Goal: Task Accomplishment & Management: Manage account settings

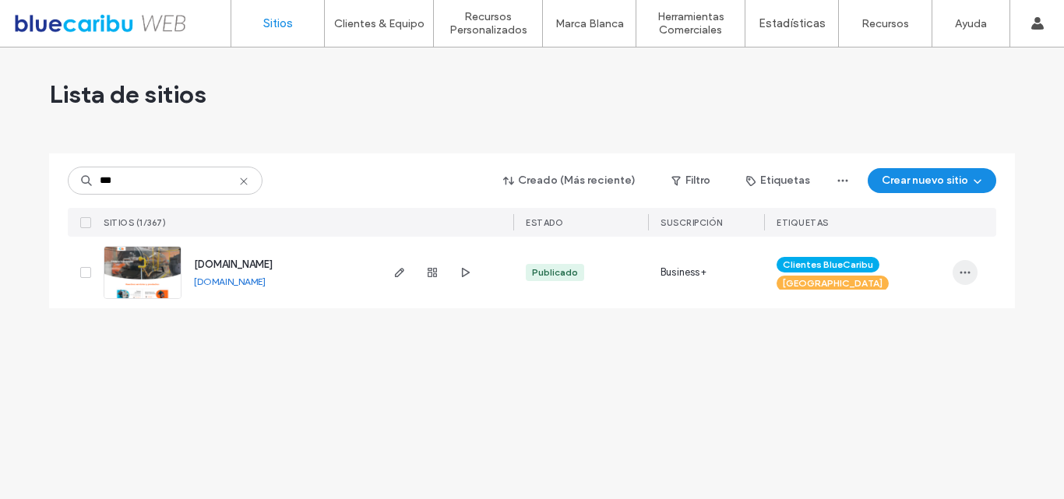
click at [967, 263] on span "button" at bounding box center [965, 272] width 25 height 25
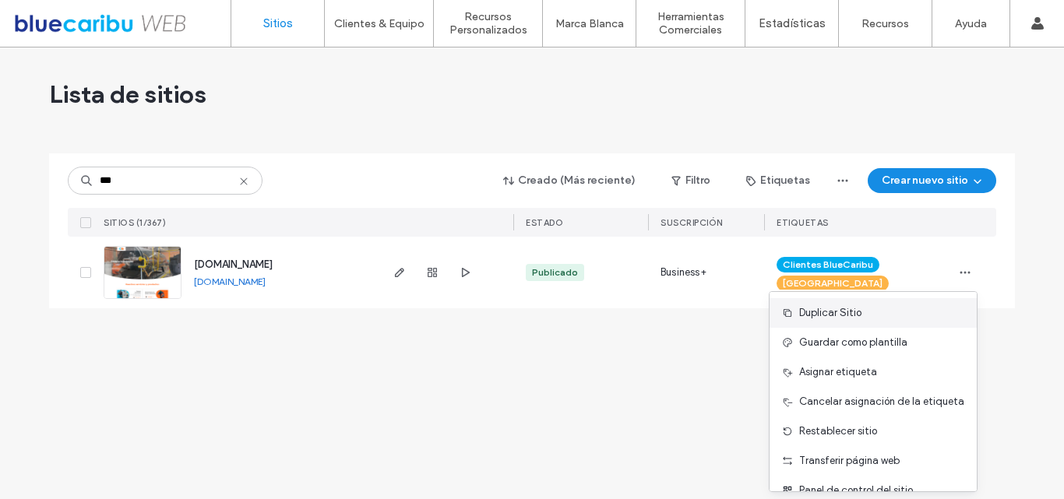
click at [841, 315] on span "Duplicar Sitio" at bounding box center [830, 313] width 62 height 16
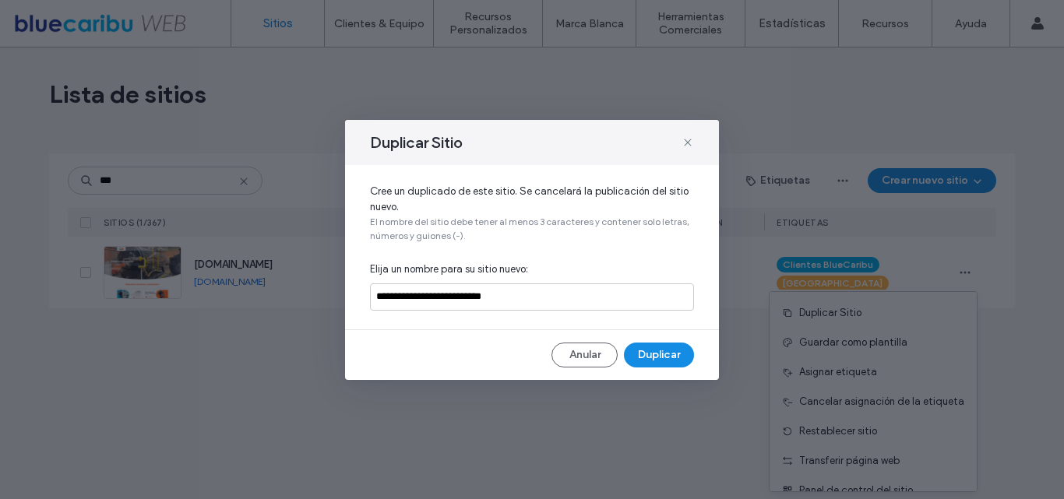
click at [446, 337] on div "**********" at bounding box center [532, 250] width 374 height 260
click at [465, 304] on input "**********" at bounding box center [532, 297] width 324 height 27
drag, startPoint x: 464, startPoint y: 299, endPoint x: 604, endPoint y: 299, distance: 139.5
click at [604, 299] on input "**********" at bounding box center [532, 297] width 324 height 27
click at [573, 297] on input "**********" at bounding box center [532, 297] width 324 height 27
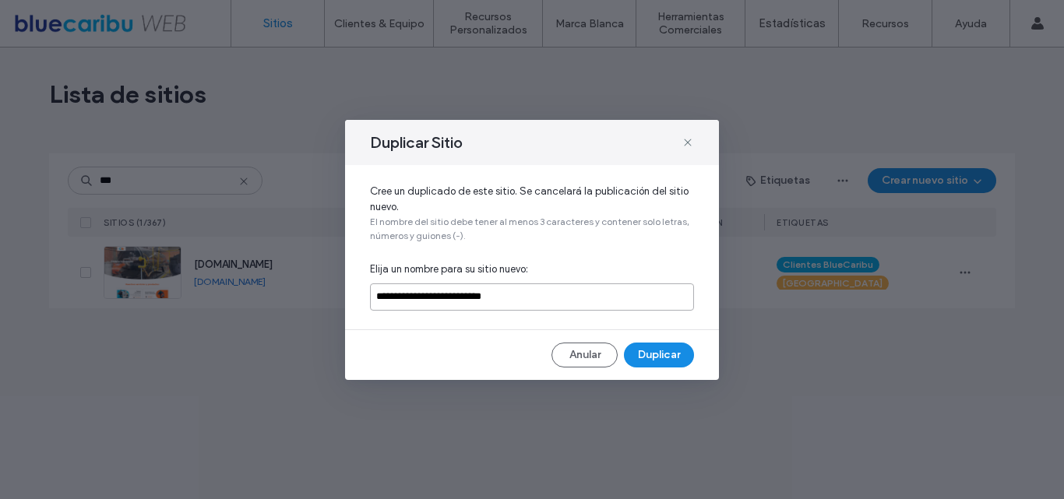
drag, startPoint x: 464, startPoint y: 298, endPoint x: 612, endPoint y: 293, distance: 147.4
click at [612, 293] on input "**********" at bounding box center [532, 297] width 324 height 27
type input "**********"
drag, startPoint x: 674, startPoint y: 358, endPoint x: 683, endPoint y: 358, distance: 8.6
click at [683, 358] on button "Duplicar" at bounding box center [659, 355] width 70 height 25
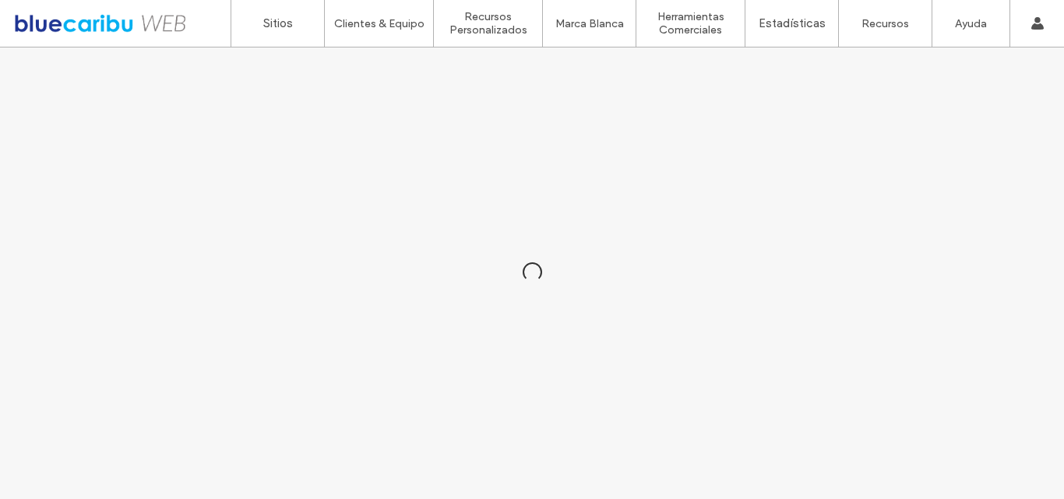
click at [96, 25] on div at bounding box center [100, 23] width 177 height 25
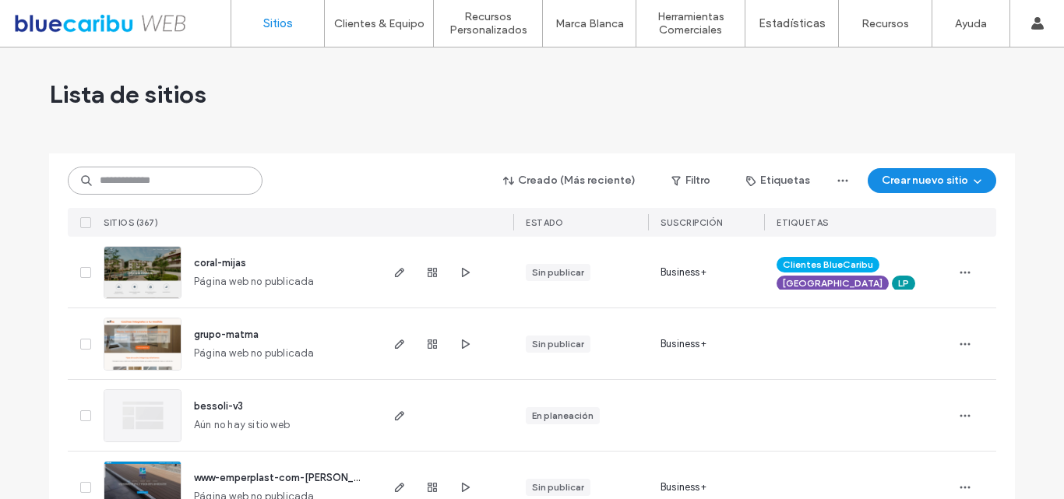
click at [182, 175] on input at bounding box center [165, 181] width 195 height 28
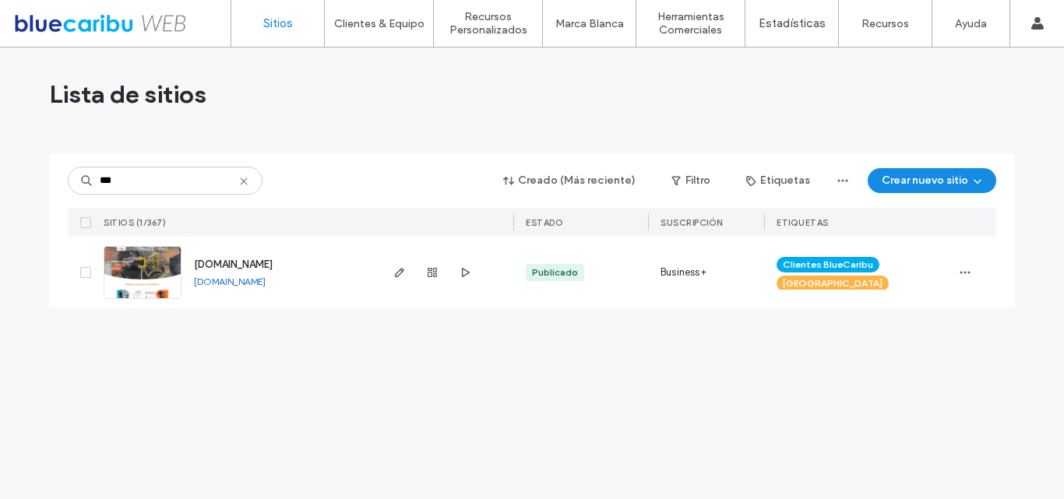
click at [446, 128] on div "Lista de sitios" at bounding box center [532, 94] width 966 height 93
click at [162, 178] on input "***" at bounding box center [165, 181] width 195 height 28
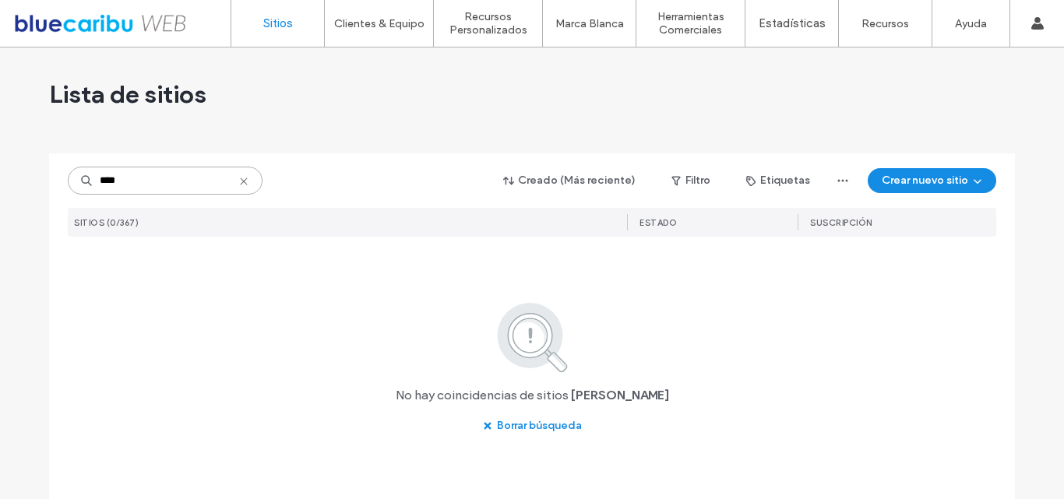
type input "****"
click at [354, 102] on div "Lista de sitios" at bounding box center [532, 94] width 966 height 93
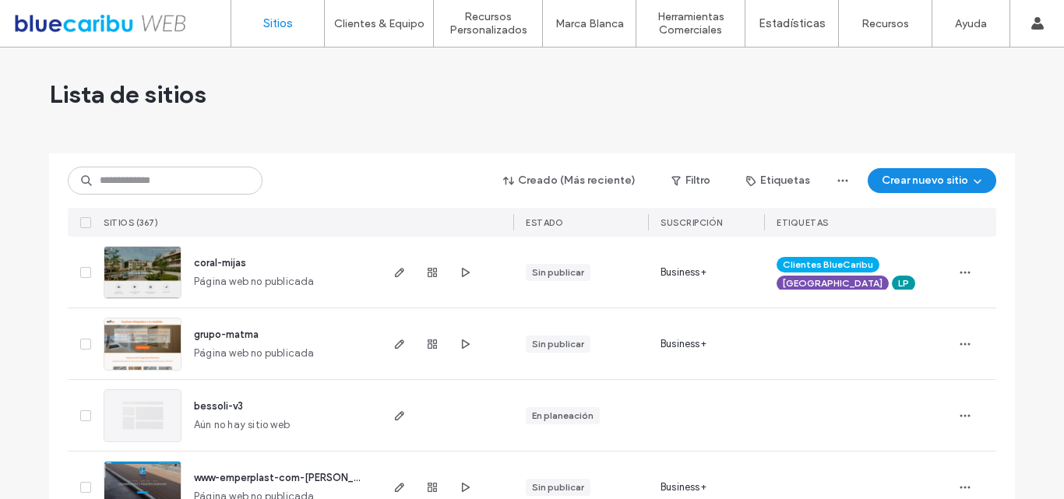
drag, startPoint x: 323, startPoint y: 97, endPoint x: 235, endPoint y: 161, distance: 109.2
click at [320, 97] on div "Lista de sitios" at bounding box center [532, 94] width 966 height 93
click at [196, 196] on div "Creado (Más reciente) Filtro Etiquetas Crear nuevo sitio SITIOS (367) ESTADO Su…" at bounding box center [532, 194] width 929 height 83
click at [206, 183] on input at bounding box center [165, 181] width 195 height 28
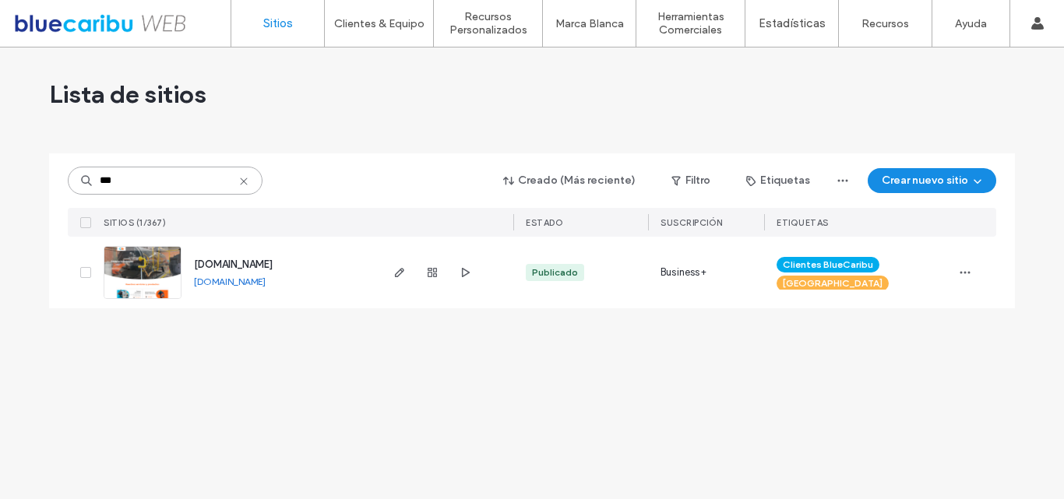
type input "***"
click at [993, 79] on div "Lista de sitios" at bounding box center [532, 94] width 966 height 93
click at [245, 173] on input "***" at bounding box center [165, 181] width 195 height 28
click at [364, 115] on div "Lista de sitios" at bounding box center [532, 94] width 966 height 93
drag, startPoint x: 249, startPoint y: 185, endPoint x: 278, endPoint y: 168, distance: 33.1
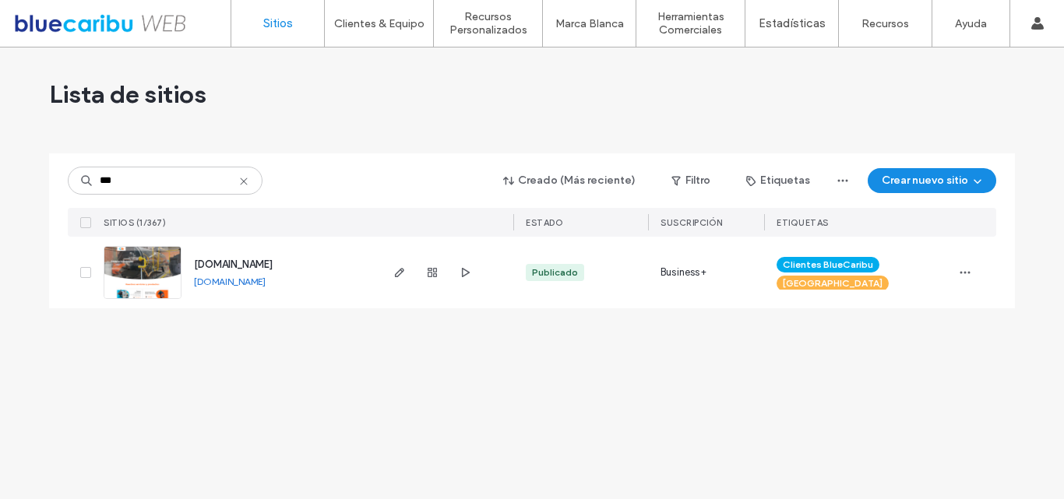
click at [248, 185] on icon at bounding box center [244, 181] width 12 height 12
type input "******"
click at [976, 276] on span "button" at bounding box center [965, 272] width 25 height 25
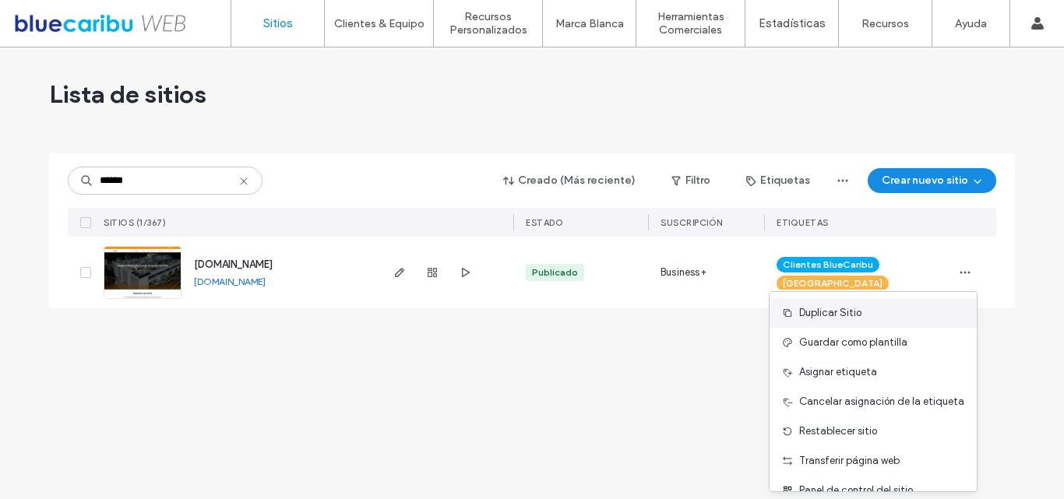
click at [852, 315] on span "Duplicar Sitio" at bounding box center [830, 313] width 62 height 16
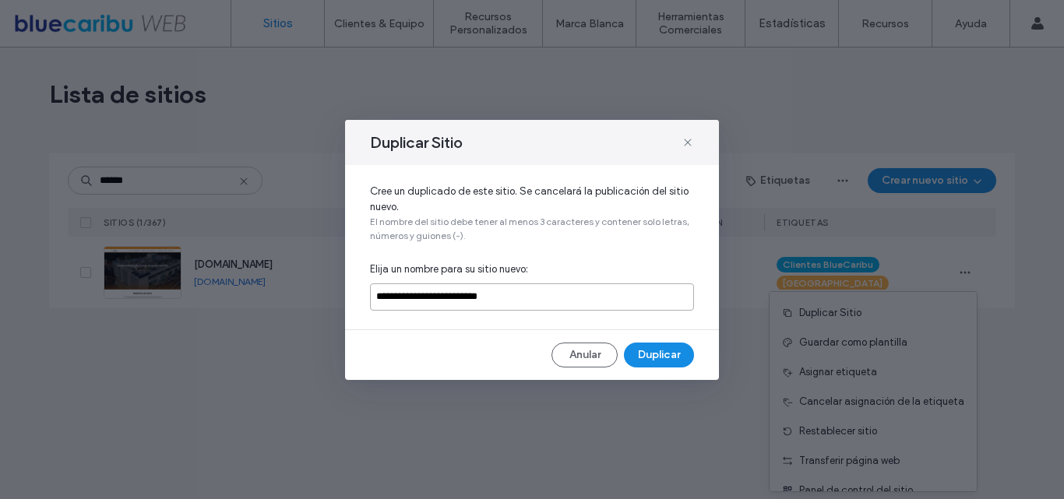
click at [544, 298] on input "**********" at bounding box center [532, 297] width 324 height 27
drag, startPoint x: 456, startPoint y: 300, endPoint x: 648, endPoint y: 298, distance: 192.5
click at [648, 298] on input "**********" at bounding box center [532, 297] width 324 height 27
type input "**********"
click at [656, 356] on button "Duplicar" at bounding box center [659, 355] width 70 height 25
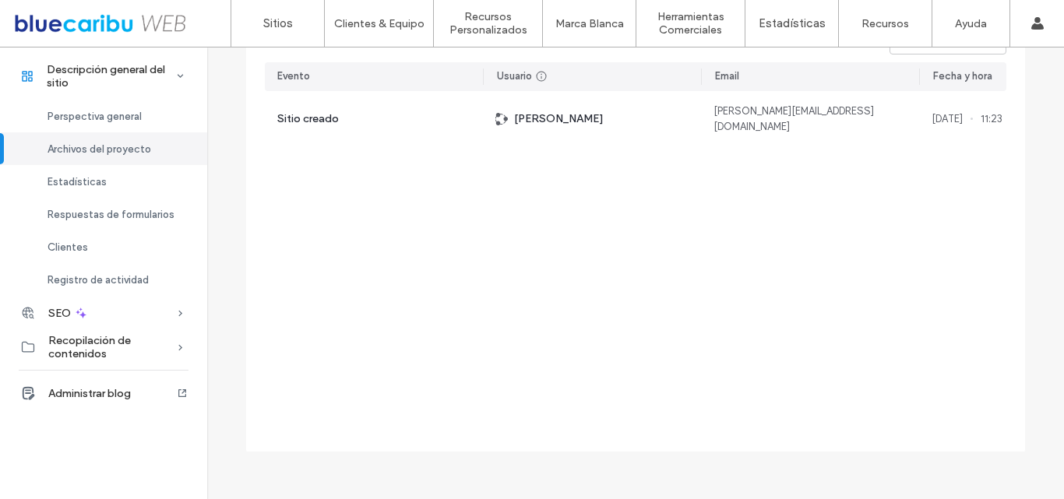
scroll to position [1640, 0]
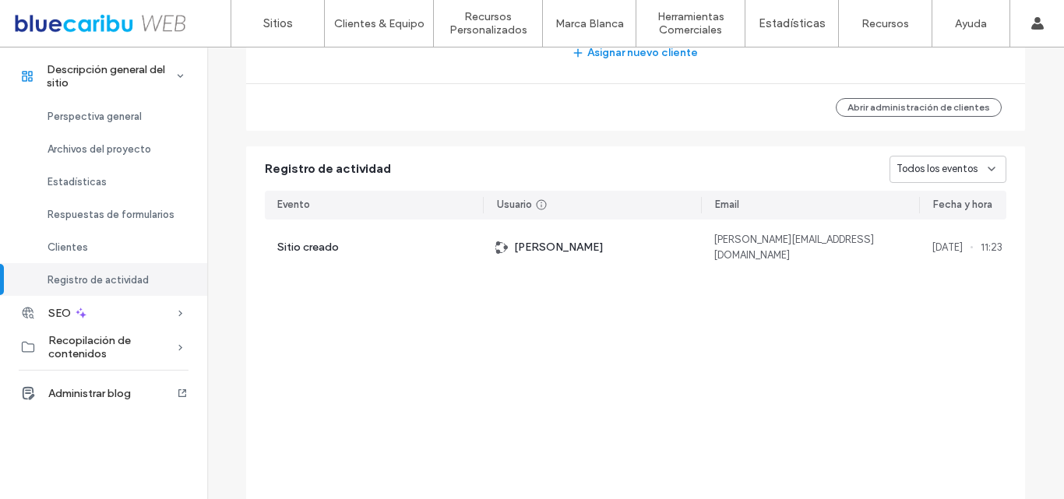
click at [909, 169] on span "Todos los eventos" at bounding box center [937, 169] width 81 height 16
click at [880, 101] on button "Abrir administración de clientes" at bounding box center [919, 107] width 166 height 19
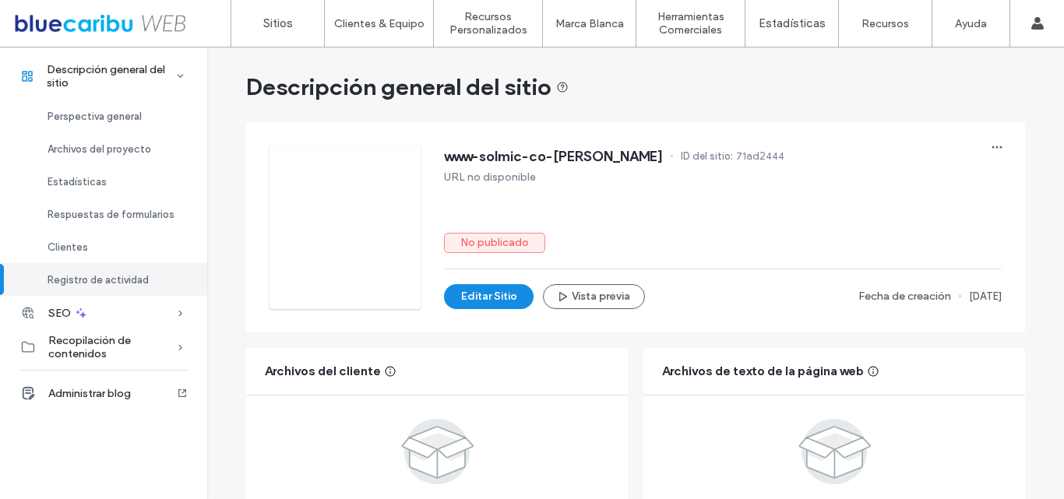
scroll to position [6, 0]
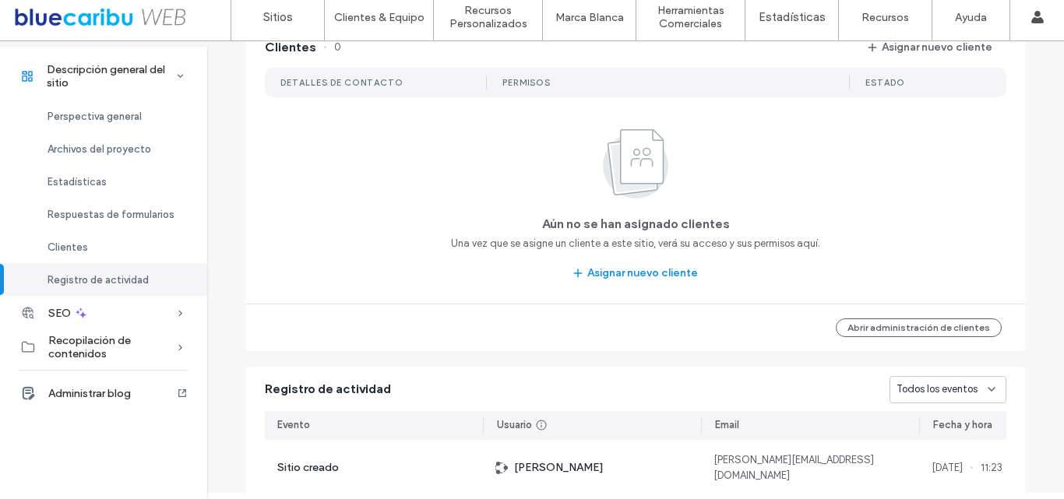
scroll to position [952, 0]
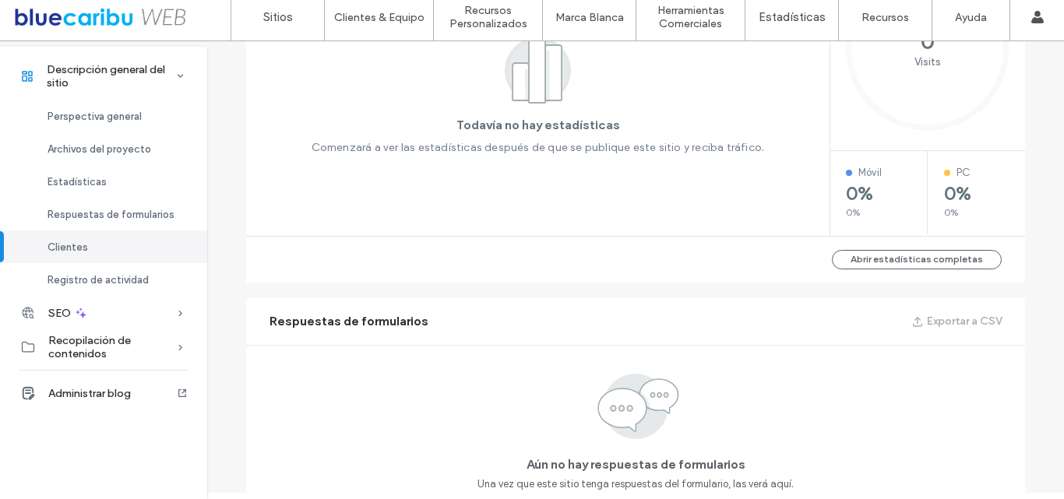
scroll to position [422, 0]
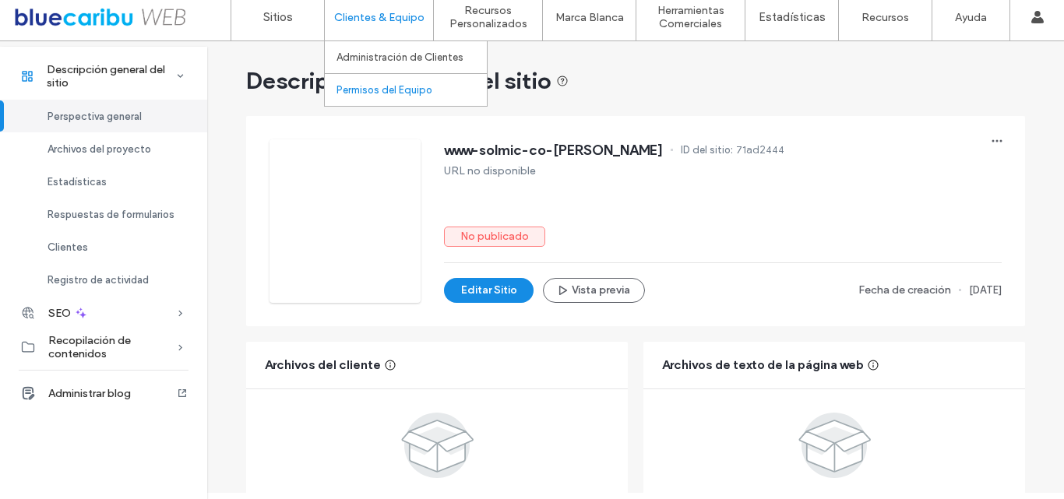
click at [385, 90] on label "Permisos del Equipo" at bounding box center [385, 90] width 96 height 12
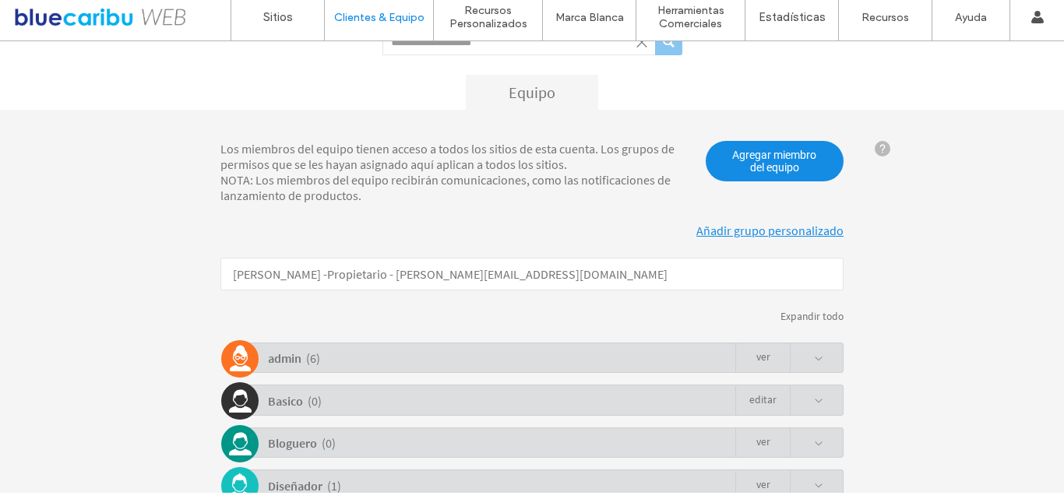
scroll to position [383, 0]
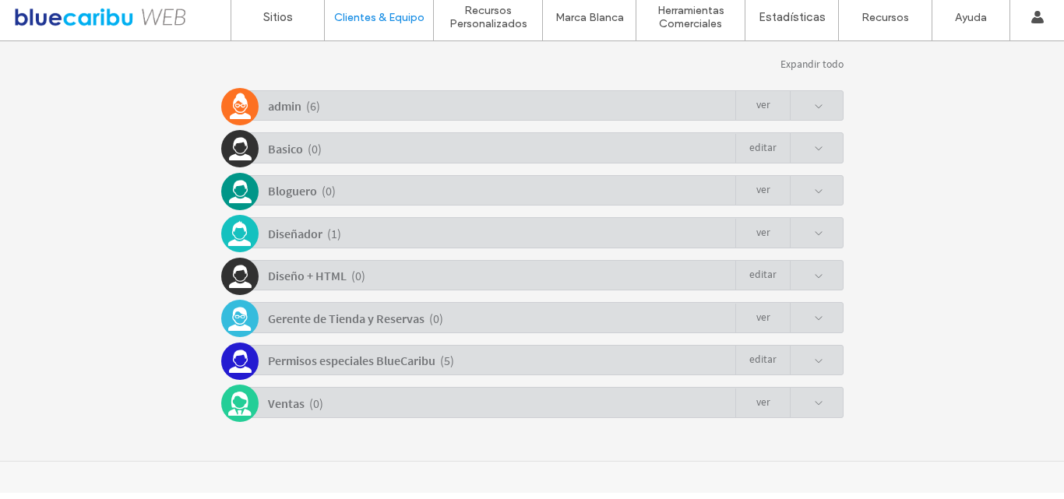
click at [823, 355] on div "Permisos especiales BlueCaribu ( 5 ) Editar" at bounding box center [536, 360] width 616 height 30
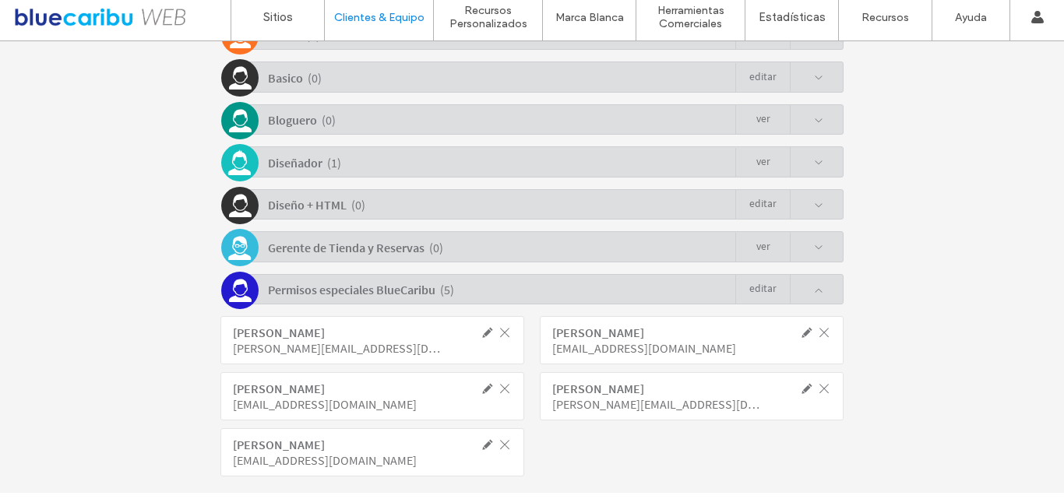
scroll to position [432, 0]
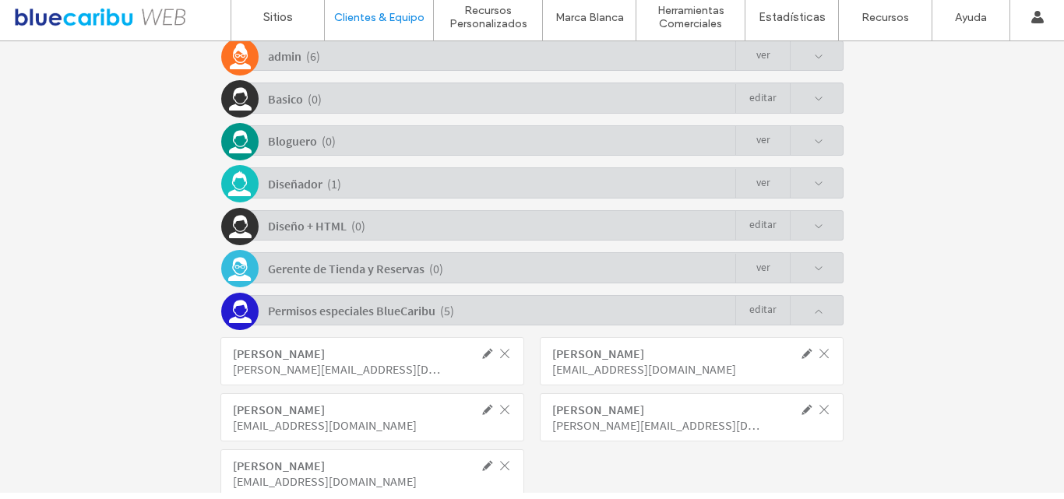
click at [816, 189] on span at bounding box center [818, 183] width 9 height 9
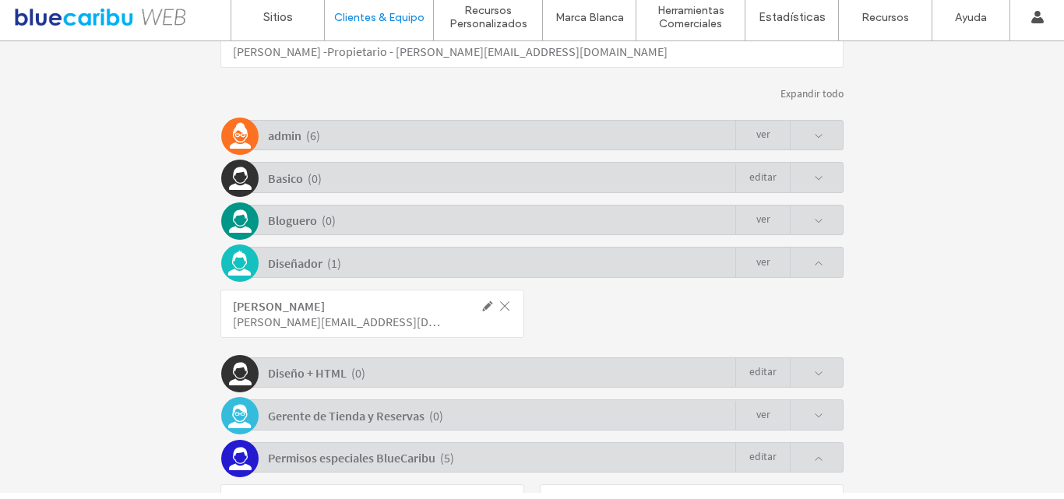
scroll to position [303, 0]
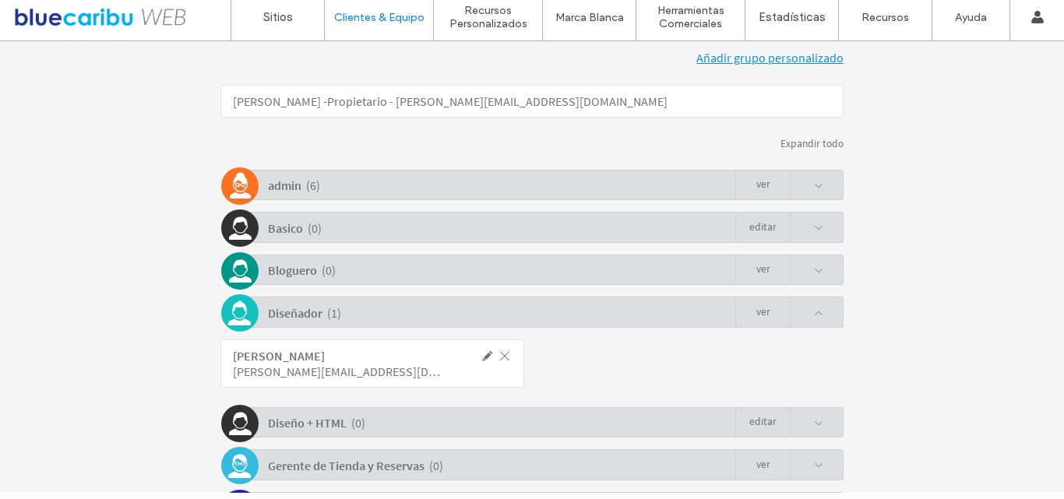
click at [820, 175] on div "admin ( 6 ) Ver" at bounding box center [536, 185] width 616 height 30
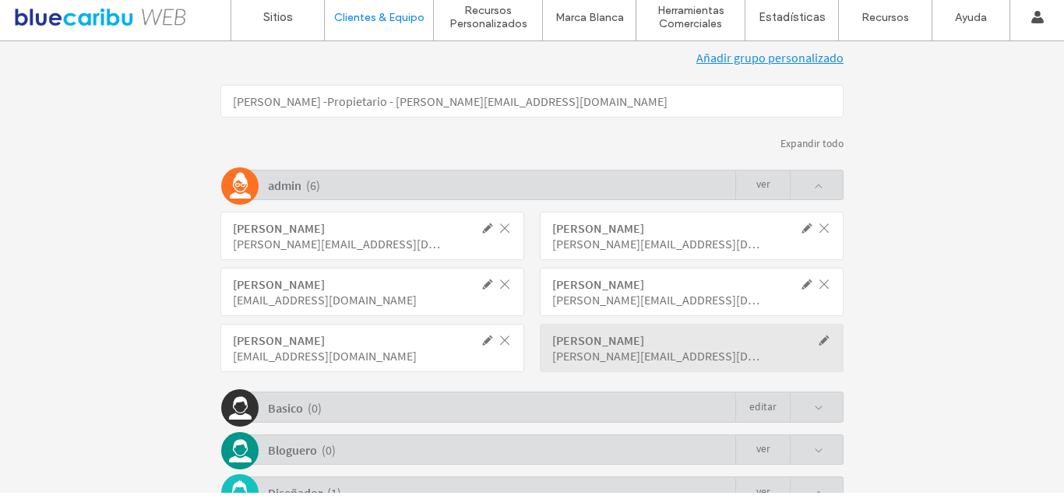
scroll to position [0, 0]
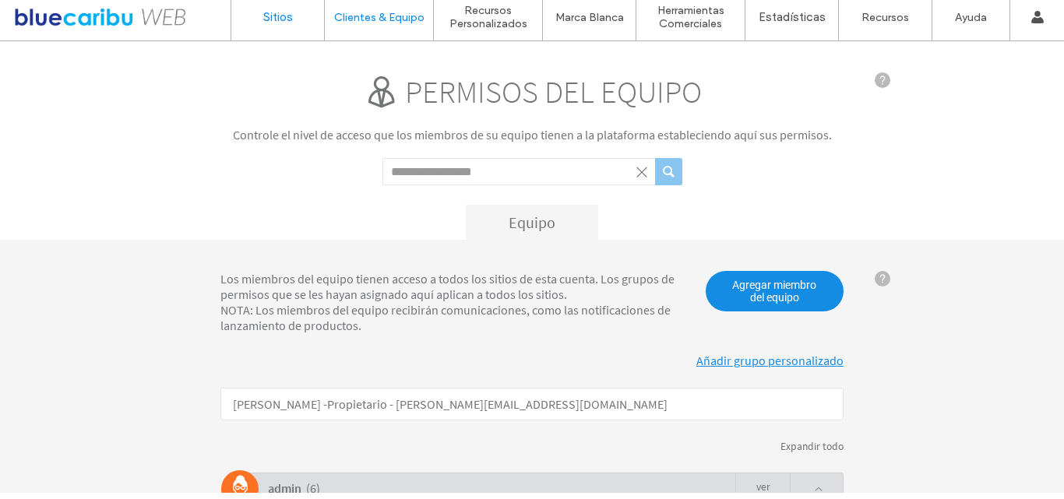
click at [272, 19] on label "Sitios" at bounding box center [278, 17] width 30 height 14
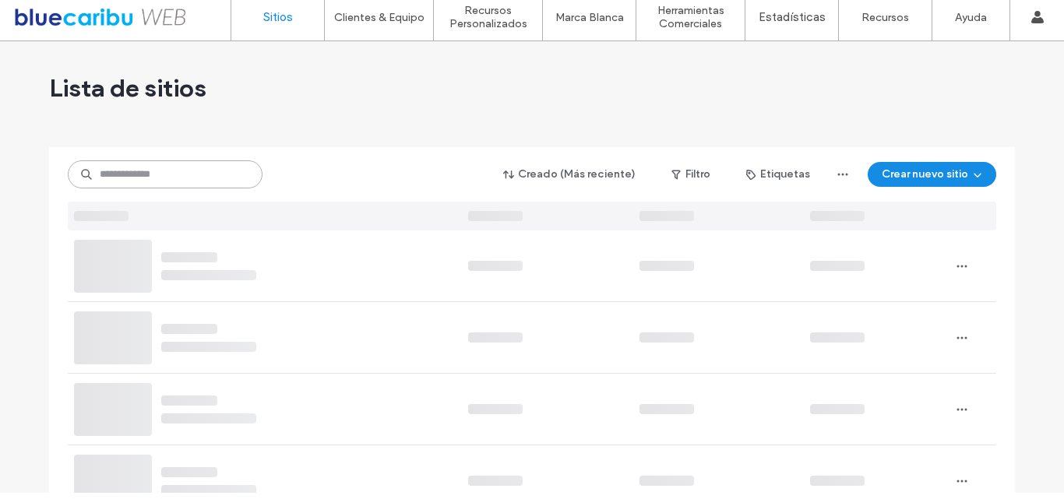
click at [210, 176] on input at bounding box center [165, 175] width 195 height 28
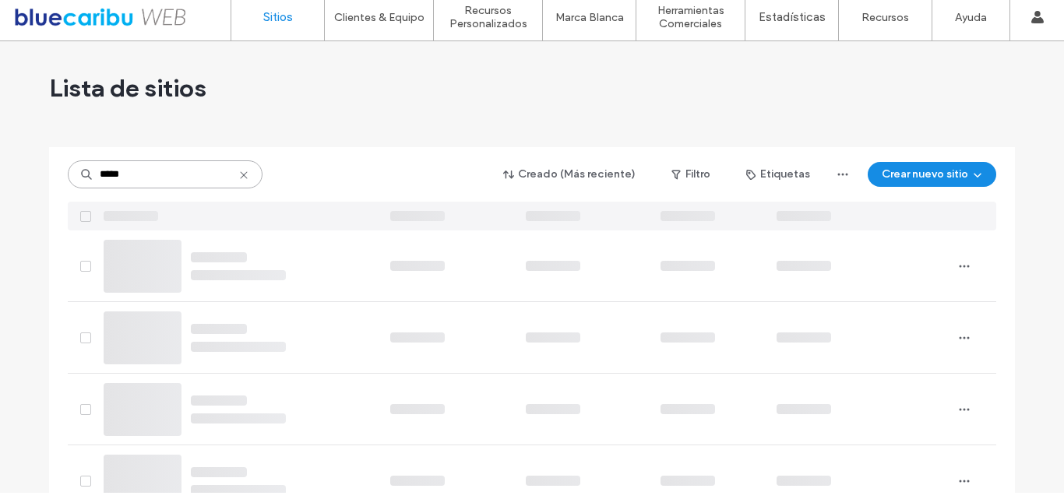
type input "*****"
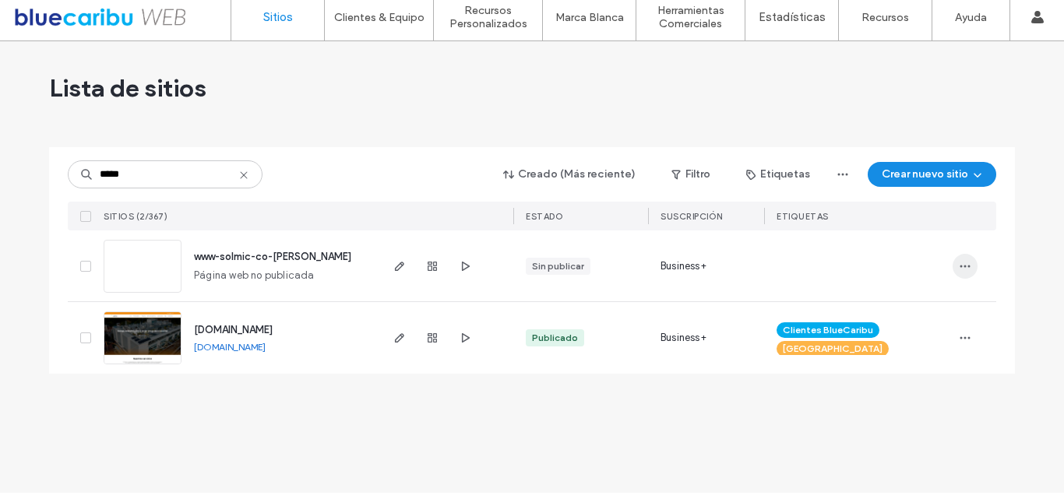
click at [975, 271] on span "button" at bounding box center [965, 266] width 25 height 25
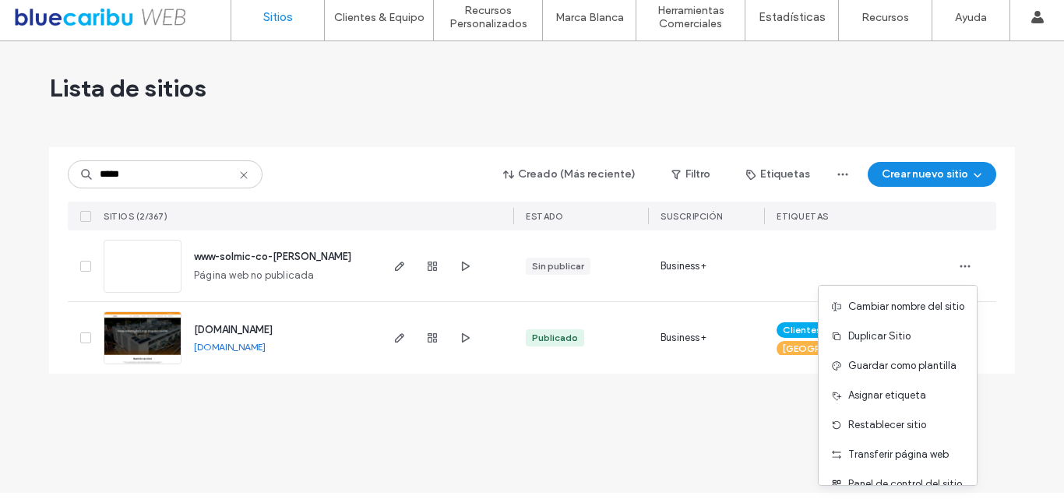
click at [1035, 342] on div "Lista de sitios ***** Creado (Más reciente) Filtro Etiquetas Crear nuevo sitio …" at bounding box center [532, 267] width 1064 height 452
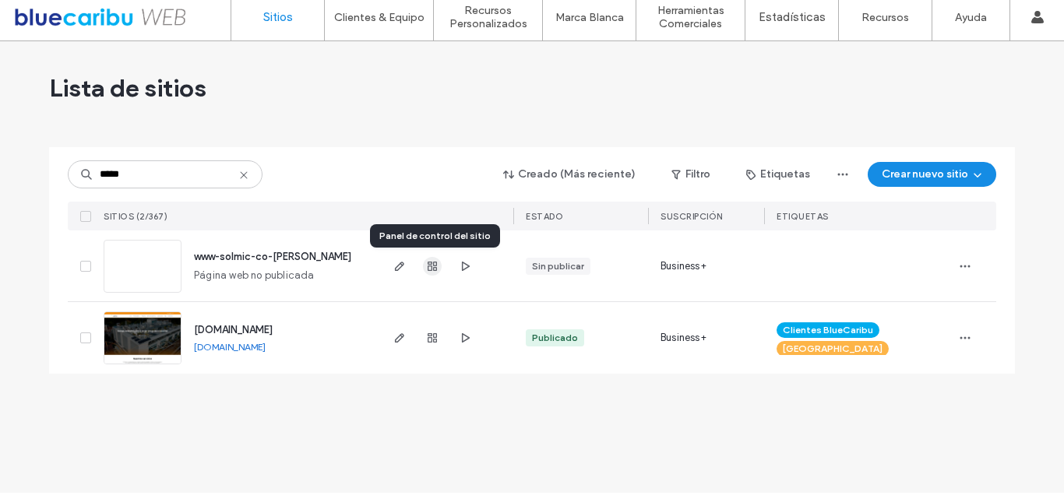
click at [436, 271] on icon "button" at bounding box center [432, 266] width 12 height 12
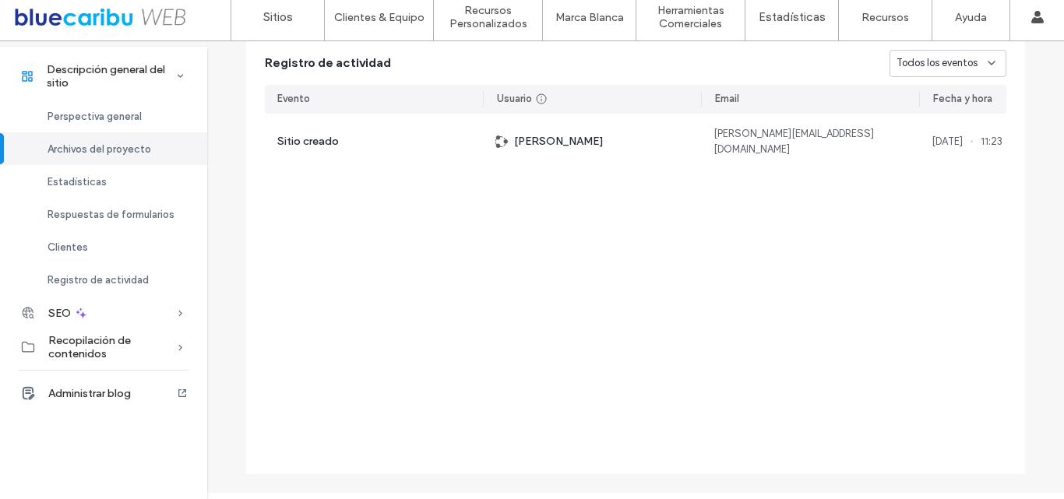
scroll to position [1640, 0]
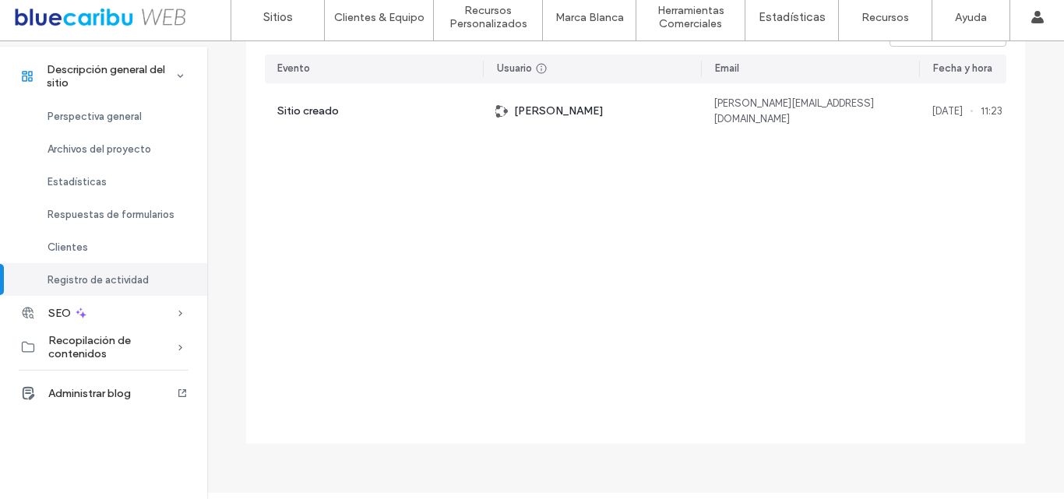
scroll to position [1381, 0]
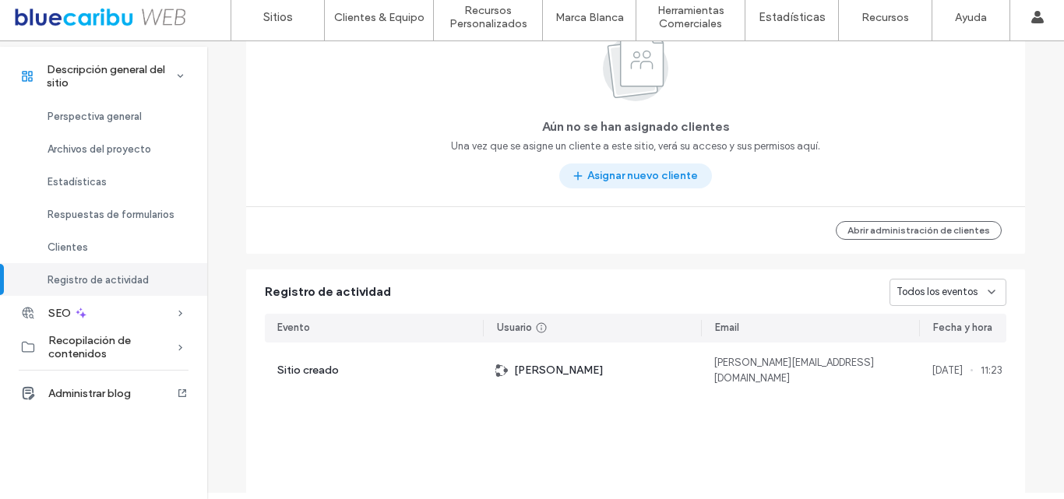
click at [627, 183] on button "Asignar nuevo cliente" at bounding box center [635, 176] width 153 height 25
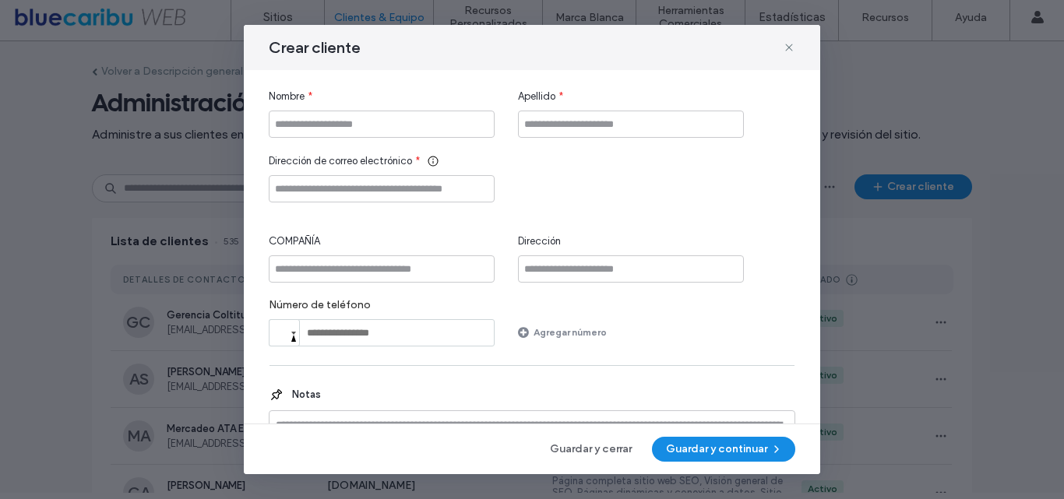
click at [785, 49] on icon at bounding box center [789, 47] width 12 height 12
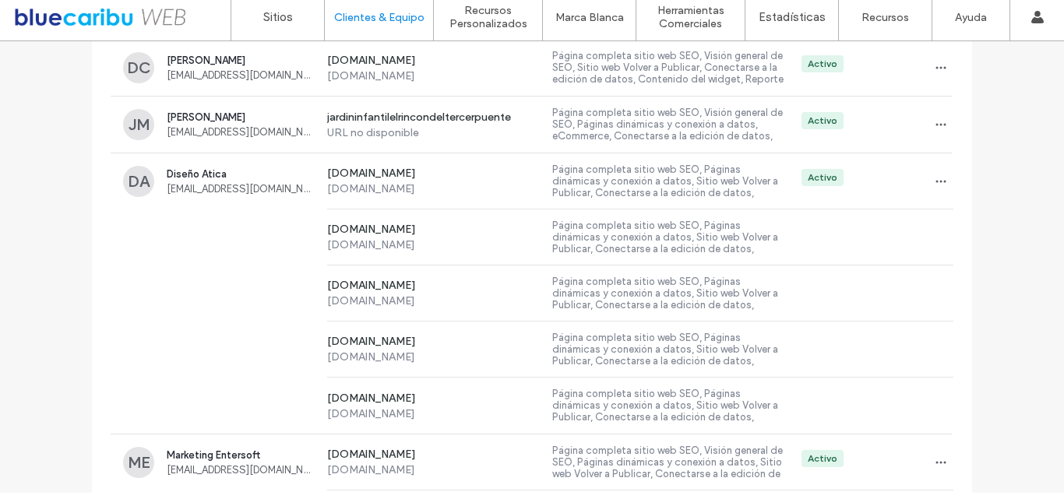
scroll to position [390, 0]
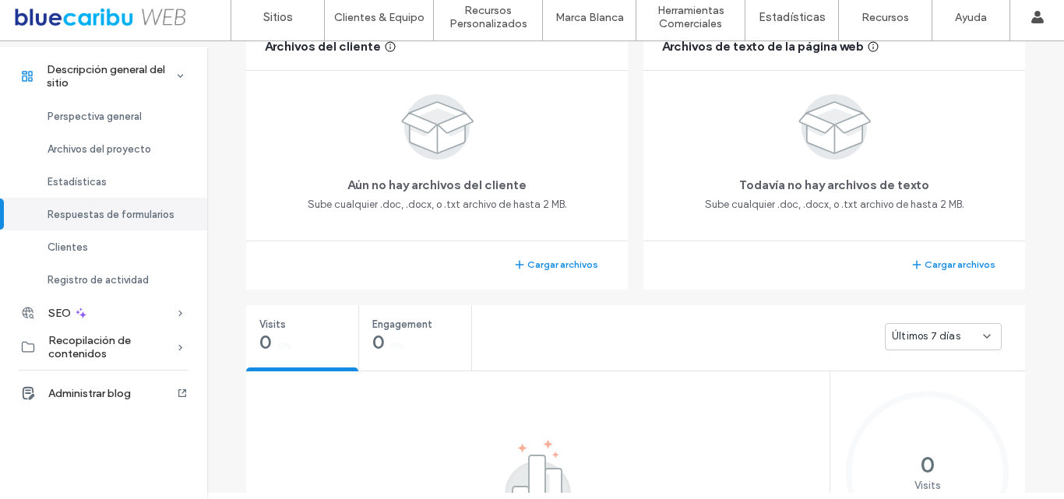
scroll to position [212, 0]
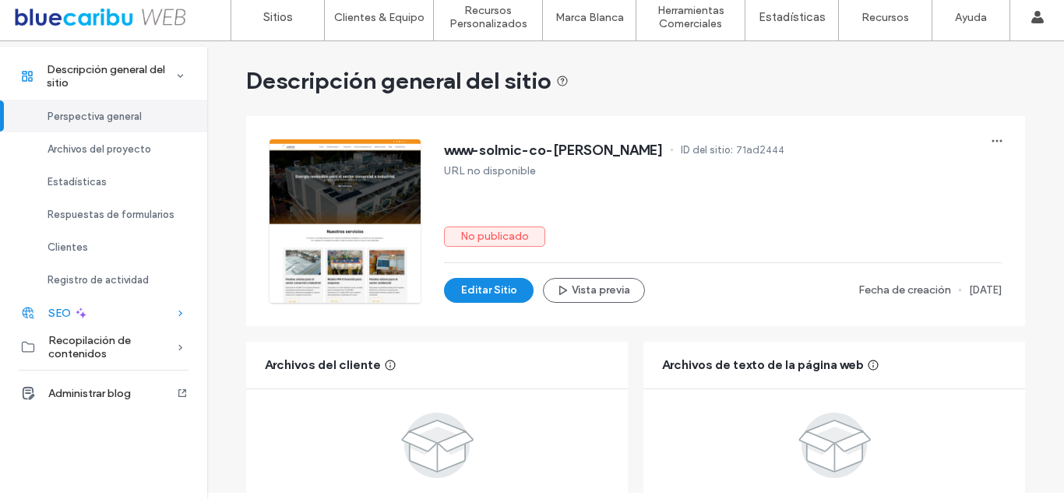
click at [161, 312] on div "SEO" at bounding box center [103, 313] width 207 height 34
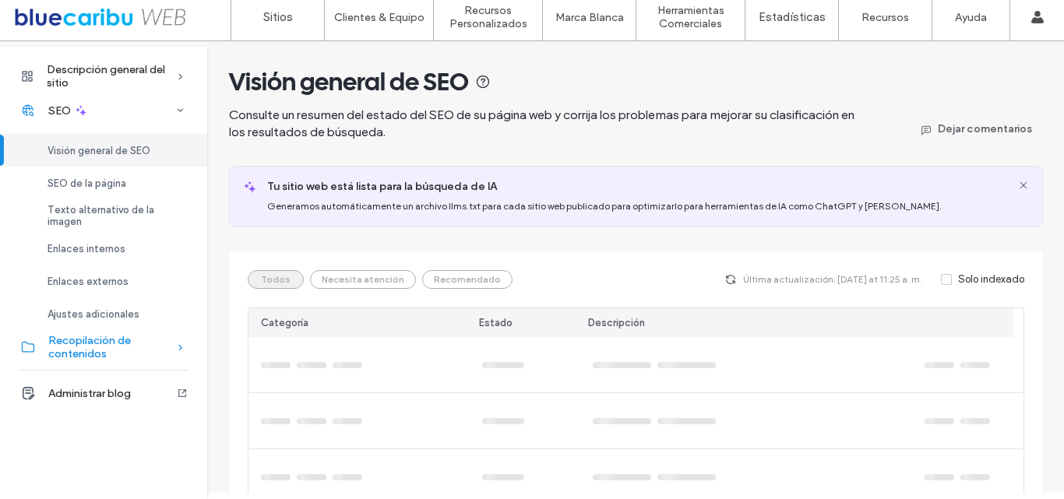
click at [131, 357] on span "Recopilación de contenidos" at bounding box center [112, 347] width 128 height 26
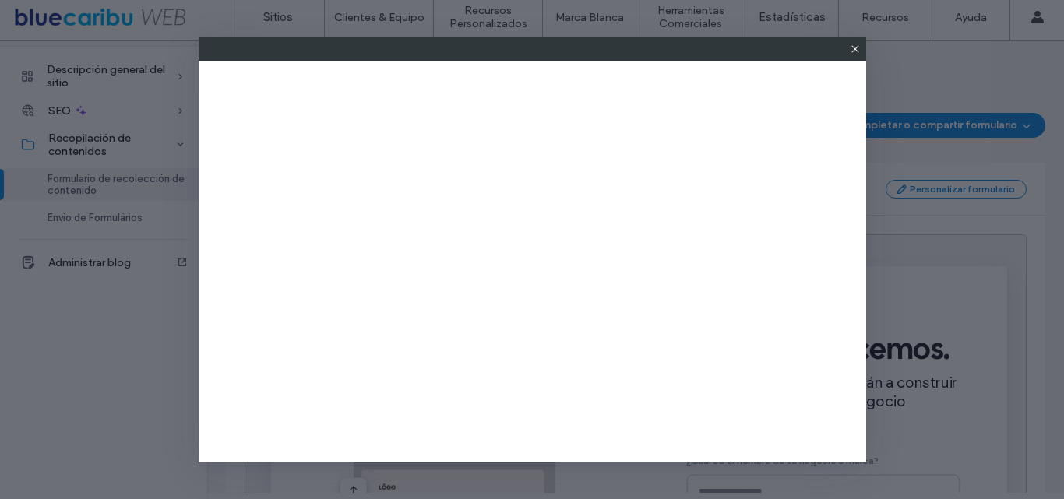
click at [849, 50] on icon at bounding box center [855, 49] width 12 height 12
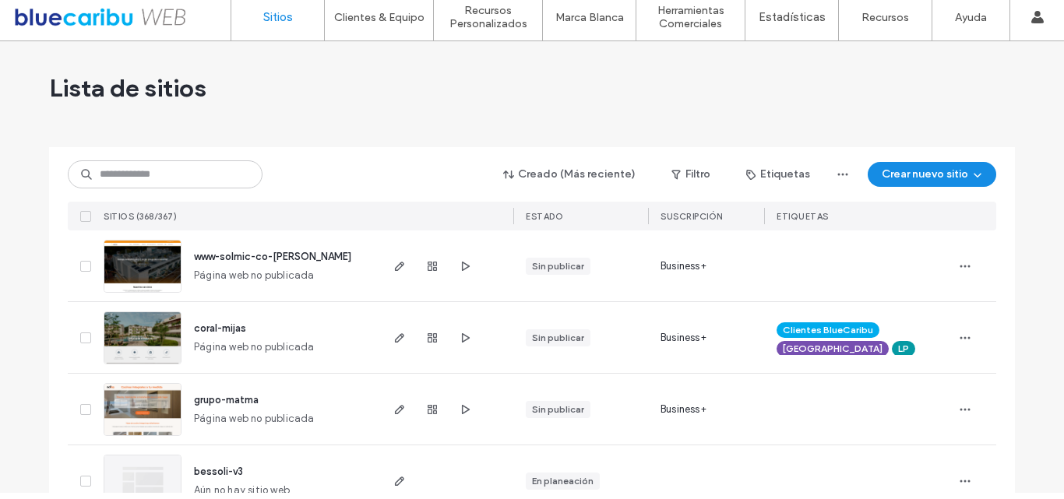
click at [83, 266] on icon at bounding box center [86, 266] width 6 height 5
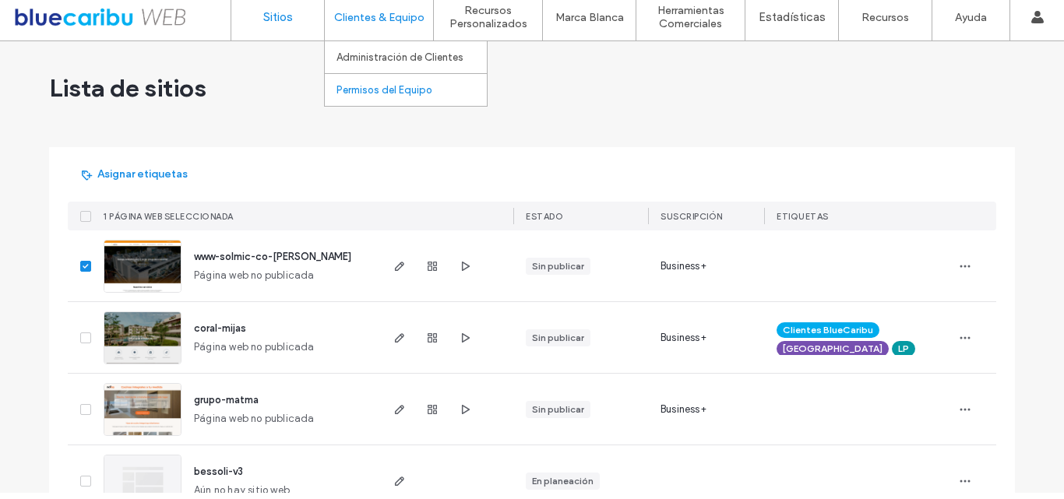
click at [372, 91] on label "Permisos del Equipo" at bounding box center [385, 90] width 96 height 12
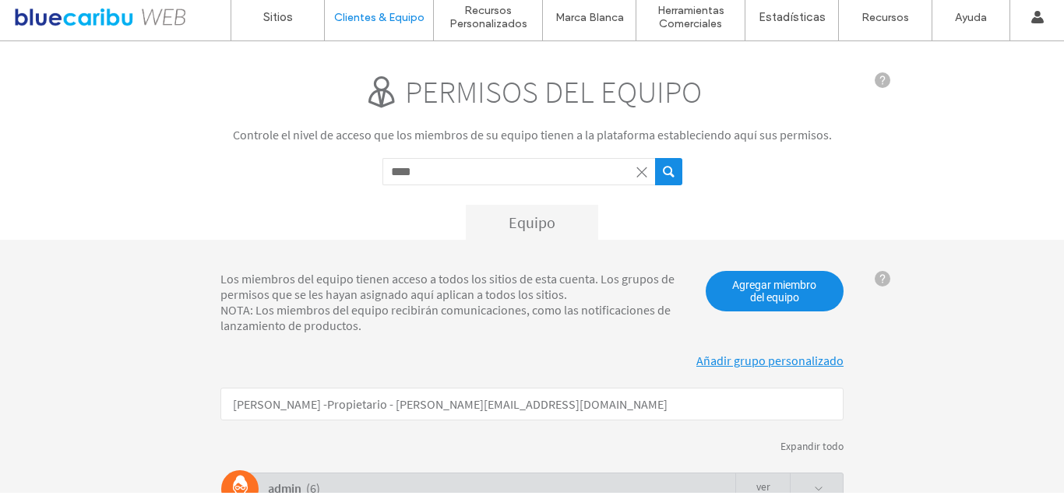
type input "****"
click at [655, 158] on button "submit" at bounding box center [668, 171] width 27 height 27
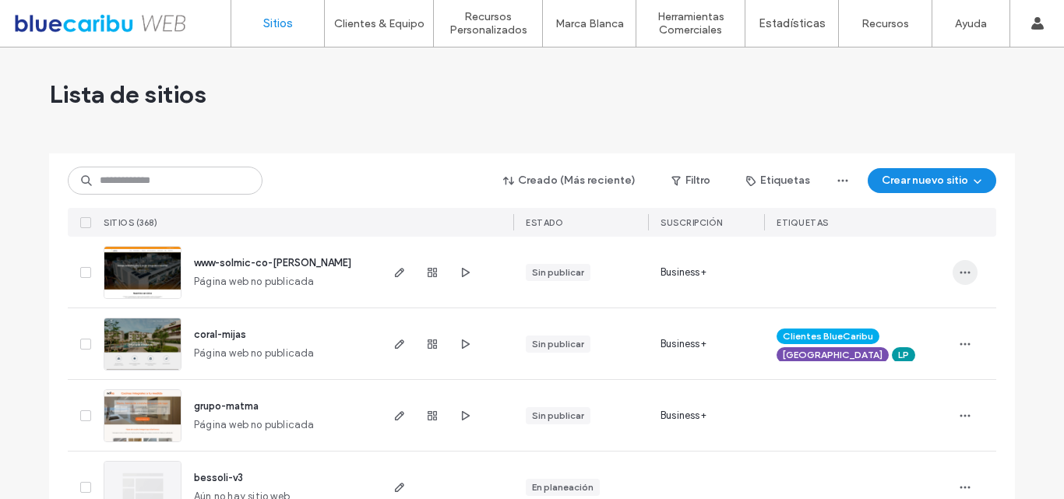
click at [960, 275] on icon "button" at bounding box center [965, 272] width 12 height 12
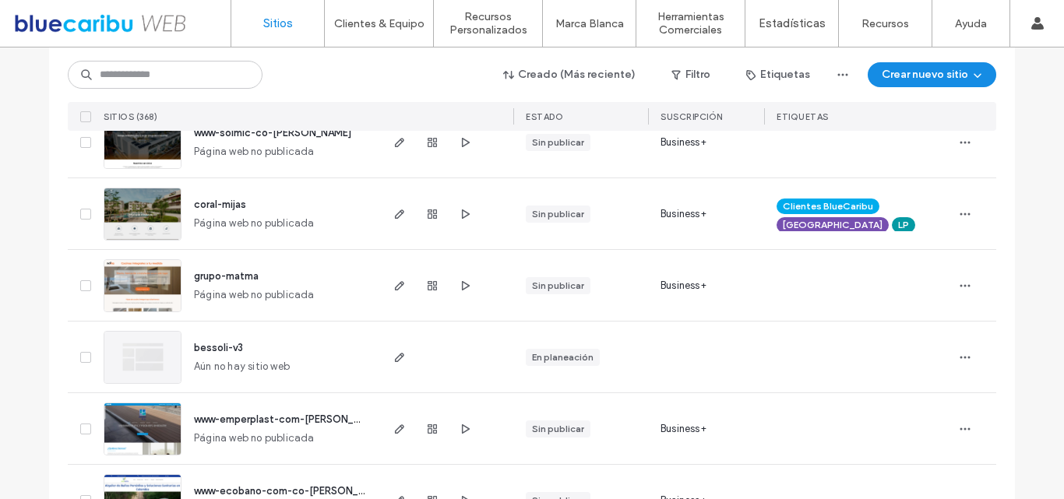
scroll to position [259, 0]
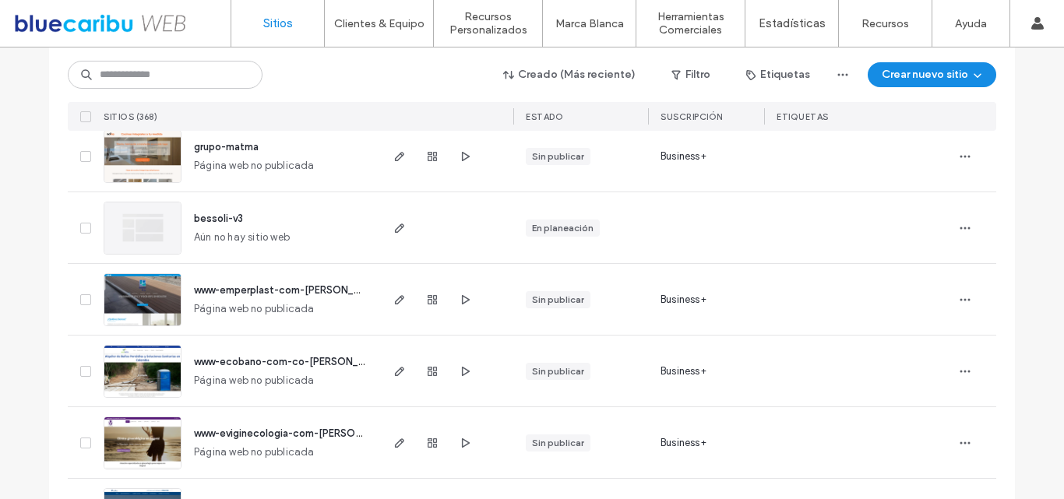
click at [80, 375] on span at bounding box center [85, 371] width 11 height 11
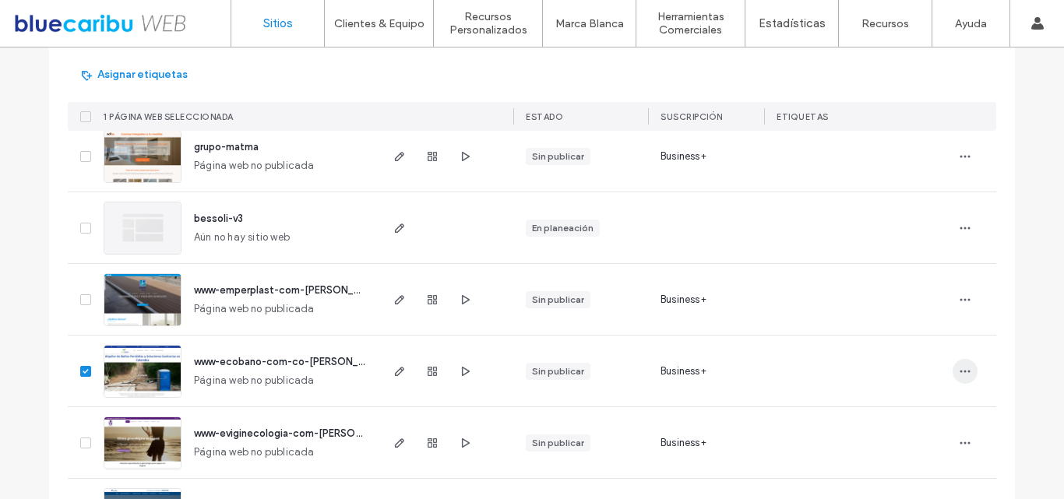
click at [964, 378] on span "button" at bounding box center [965, 371] width 25 height 25
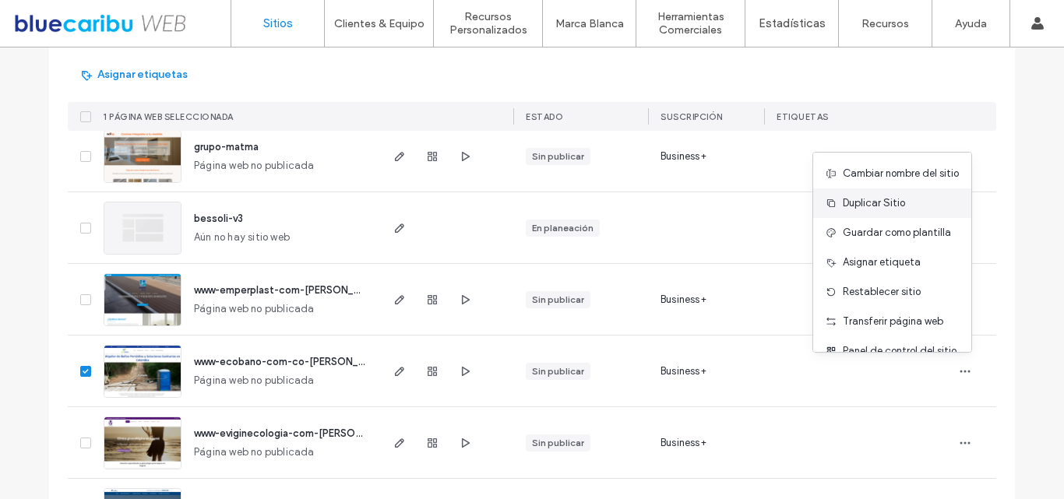
scroll to position [50, 0]
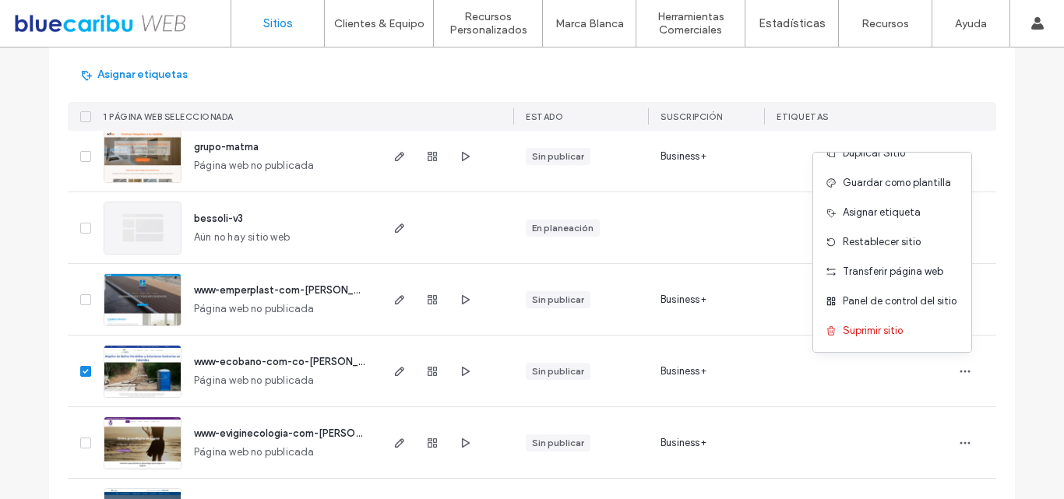
click at [237, 363] on span "www-ecobano-com-co-[PERSON_NAME]" at bounding box center [291, 362] width 194 height 12
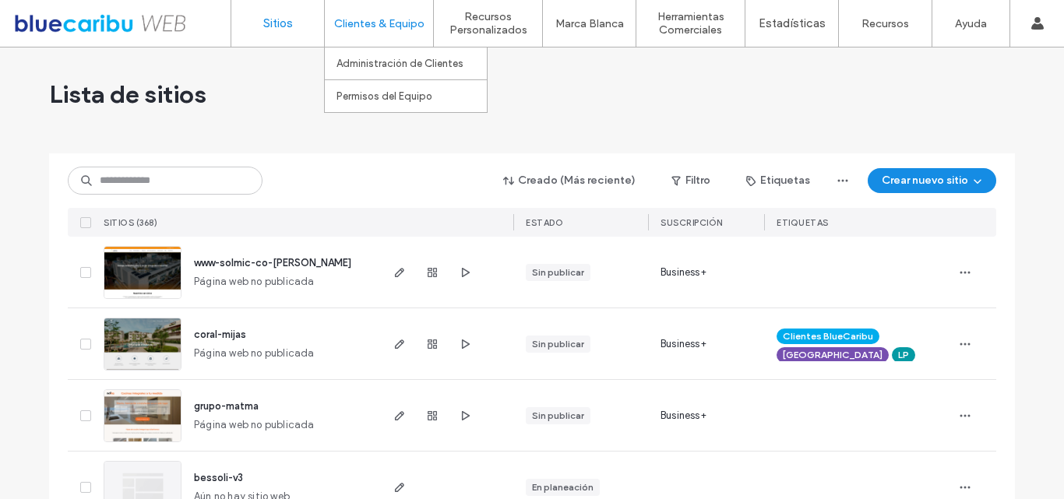
click at [395, 2] on div "Clientes & Equipo" at bounding box center [379, 23] width 108 height 47
click at [402, 64] on label "Administración de Clientes" at bounding box center [400, 64] width 127 height 12
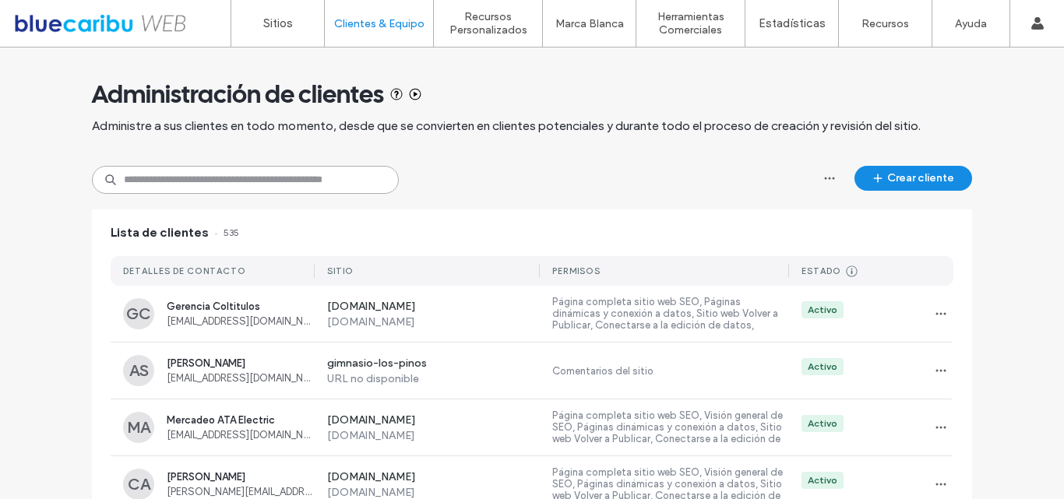
click at [155, 176] on input at bounding box center [245, 180] width 307 height 28
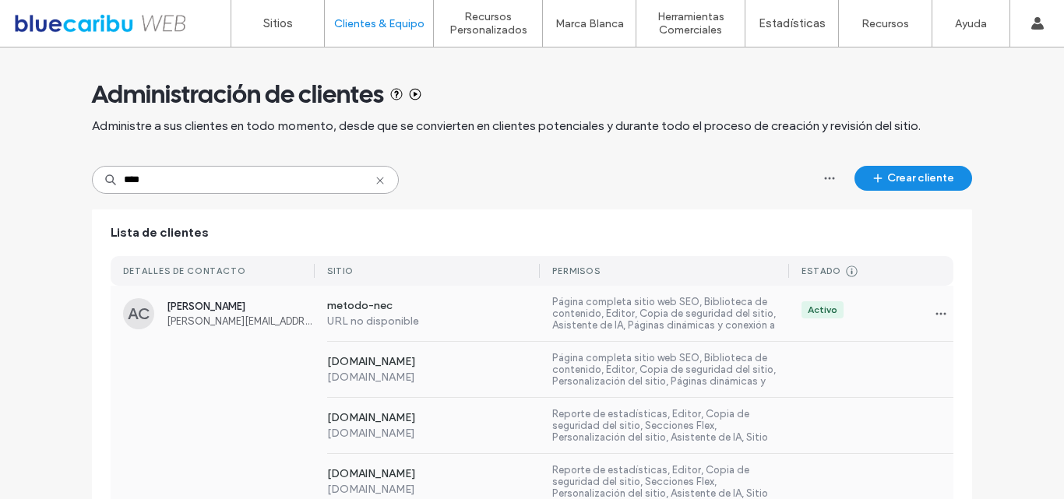
type input "****"
click at [192, 307] on span "[PERSON_NAME]" at bounding box center [241, 307] width 148 height 12
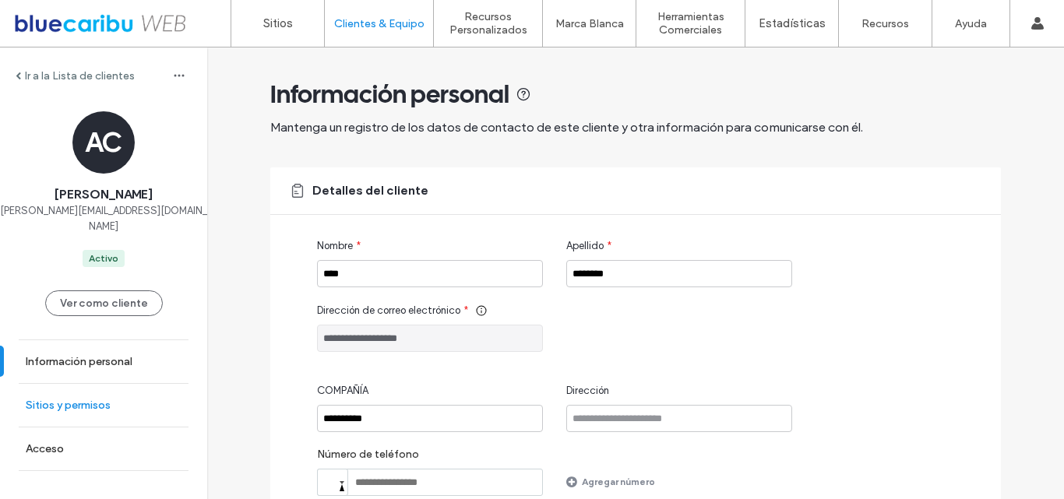
click at [68, 399] on label "Sitios y permisos" at bounding box center [68, 405] width 85 height 13
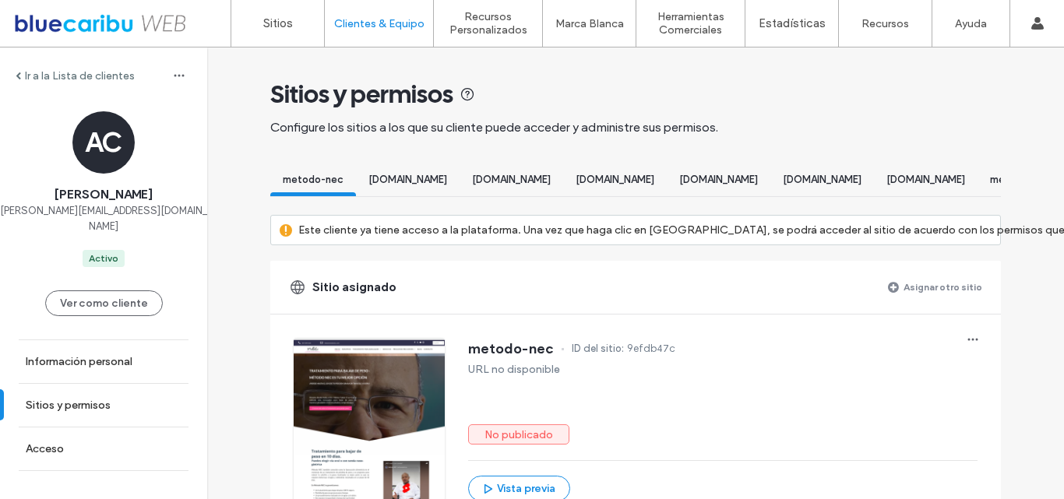
click at [953, 301] on label "Asignar otro sitio" at bounding box center [943, 286] width 79 height 27
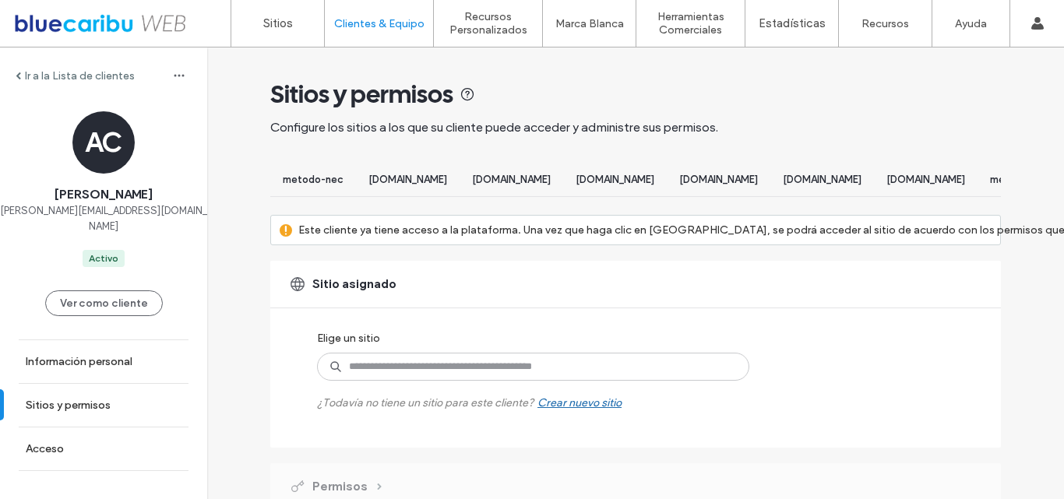
scroll to position [83, 0]
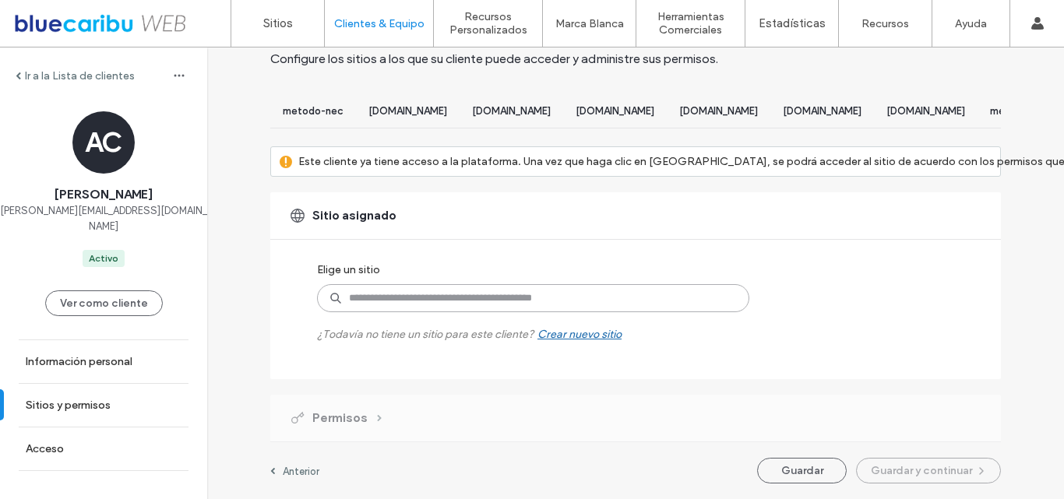
click at [439, 300] on input at bounding box center [533, 298] width 432 height 28
type input "****"
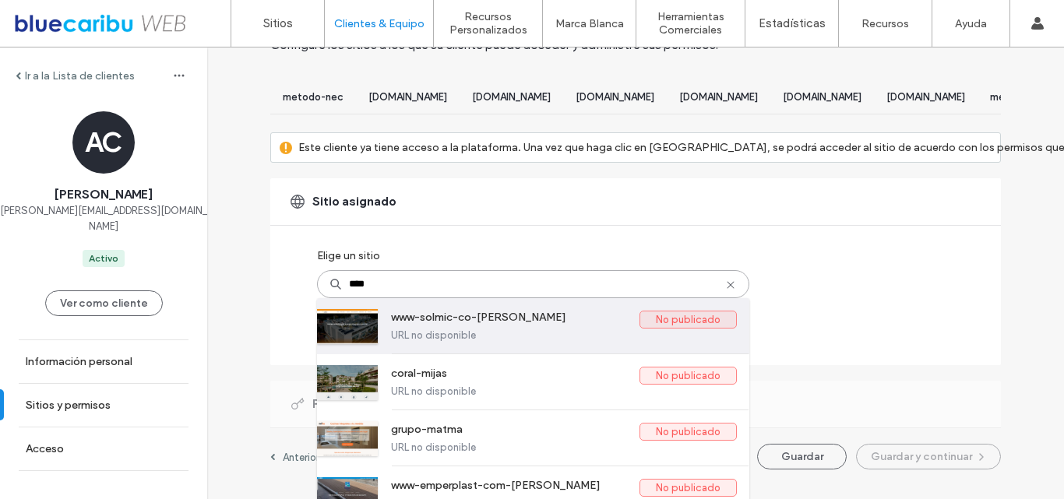
click at [397, 330] on label "www-solmic-co-[PERSON_NAME]" at bounding box center [515, 320] width 249 height 19
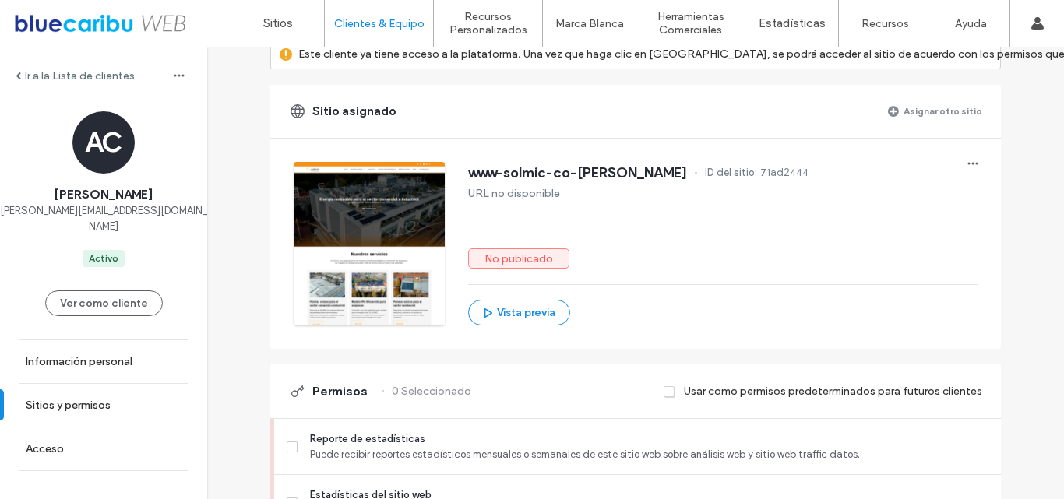
scroll to position [213, 0]
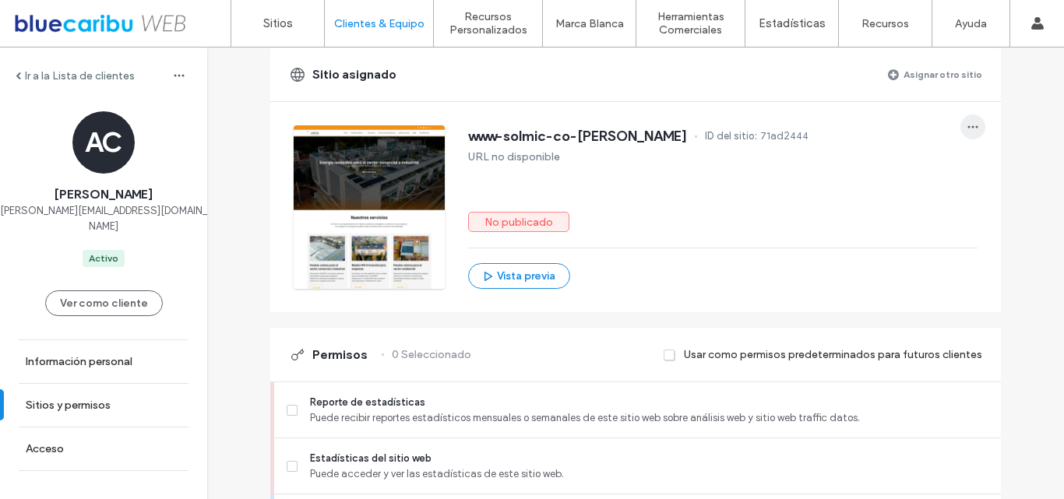
click at [967, 133] on icon "button" at bounding box center [973, 127] width 12 height 12
drag, startPoint x: 1032, startPoint y: 172, endPoint x: 1004, endPoint y: 189, distance: 33.5
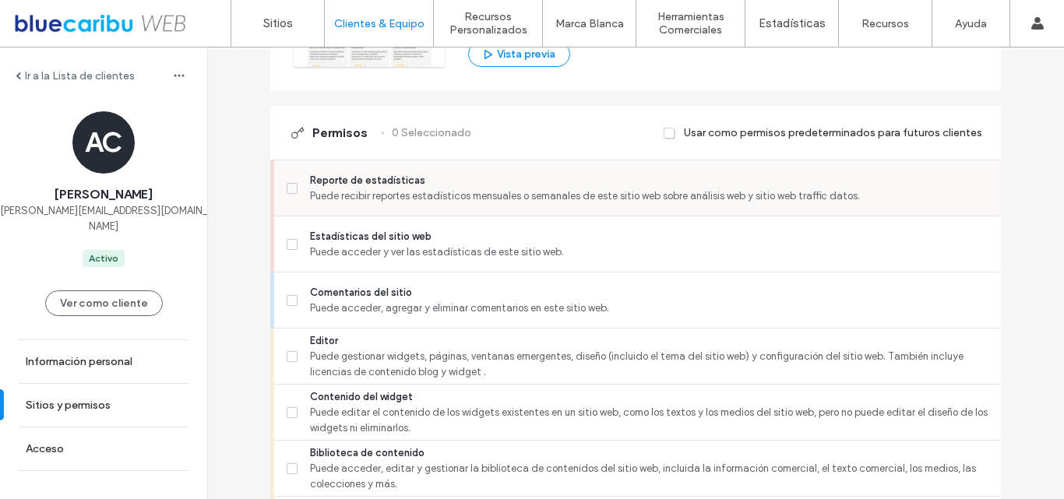
scroll to position [418, 0]
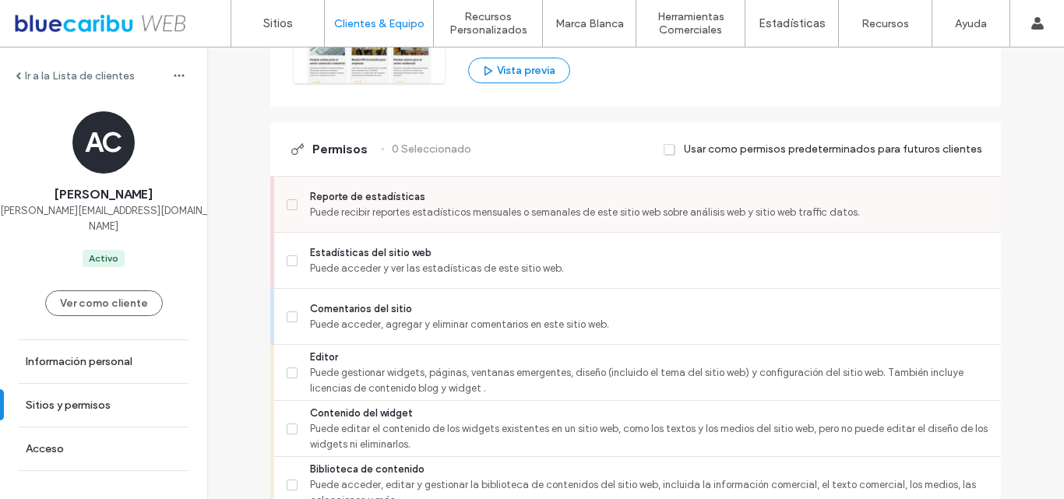
click at [295, 217] on label "Reporte de estadísticas Puede recibir reportes estadísticos mensuales o semanal…" at bounding box center [638, 204] width 702 height 31
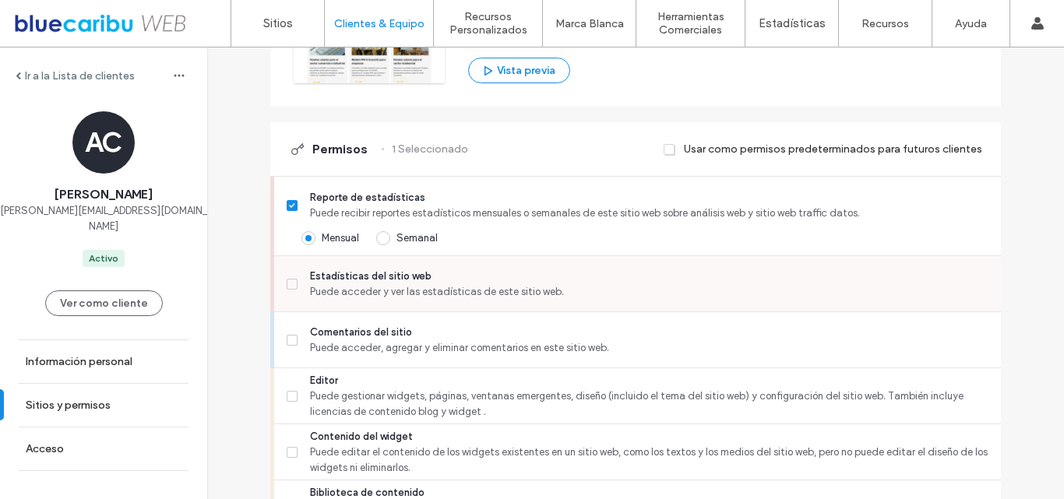
click at [289, 287] on icon at bounding box center [291, 284] width 5 height 5
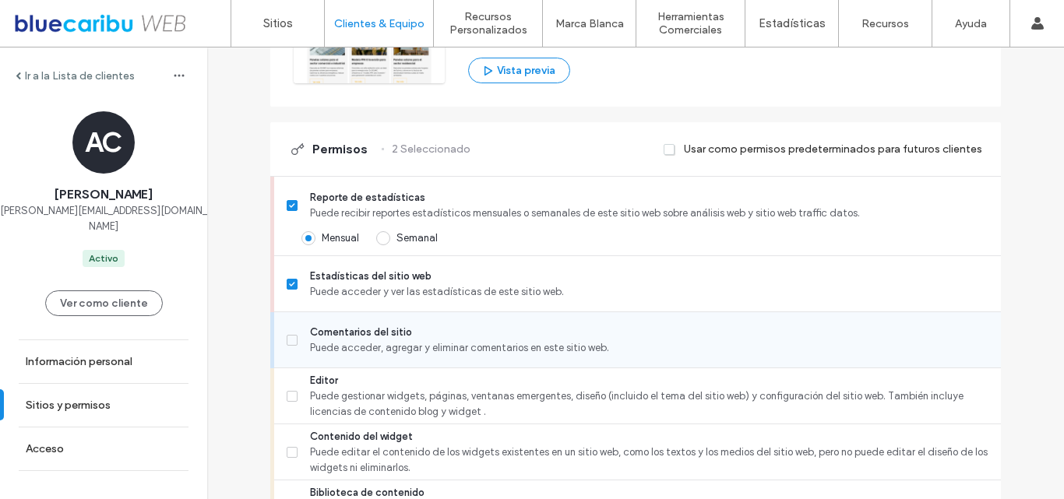
click at [289, 346] on span at bounding box center [292, 340] width 11 height 11
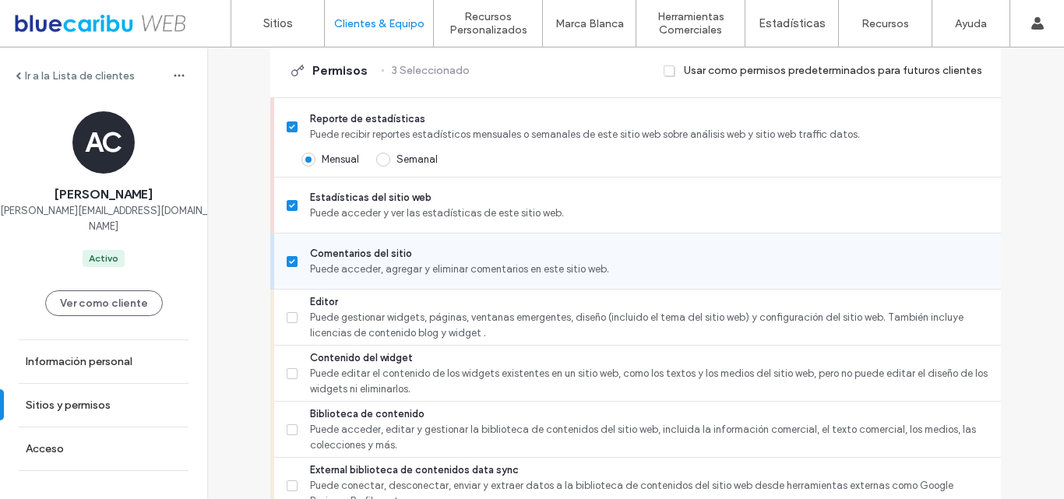
scroll to position [548, 0]
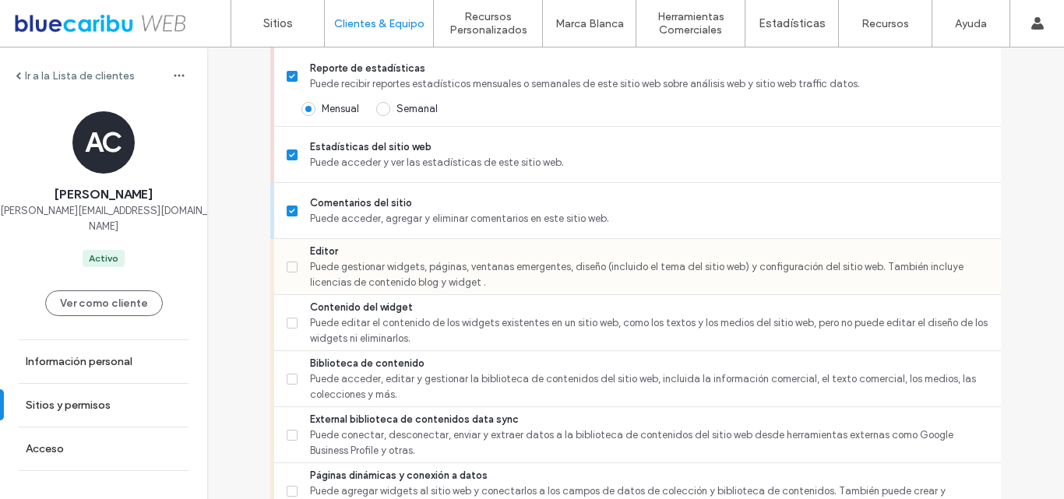
click at [293, 275] on label "Editor Puede gestionar widgets, páginas, ventanas emergentes, diseño (incluido …" at bounding box center [638, 267] width 702 height 47
click at [287, 329] on span at bounding box center [292, 323] width 11 height 11
click at [294, 393] on label "Biblioteca de contenido Puede acceder, editar y gestionar la biblioteca de cont…" at bounding box center [638, 379] width 702 height 47
click at [289, 270] on icon at bounding box center [291, 267] width 5 height 5
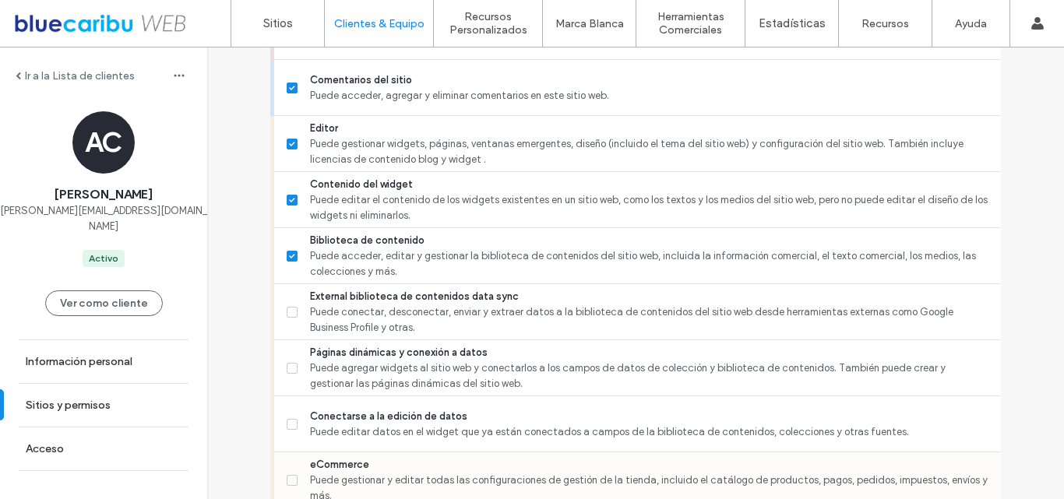
scroll to position [808, 0]
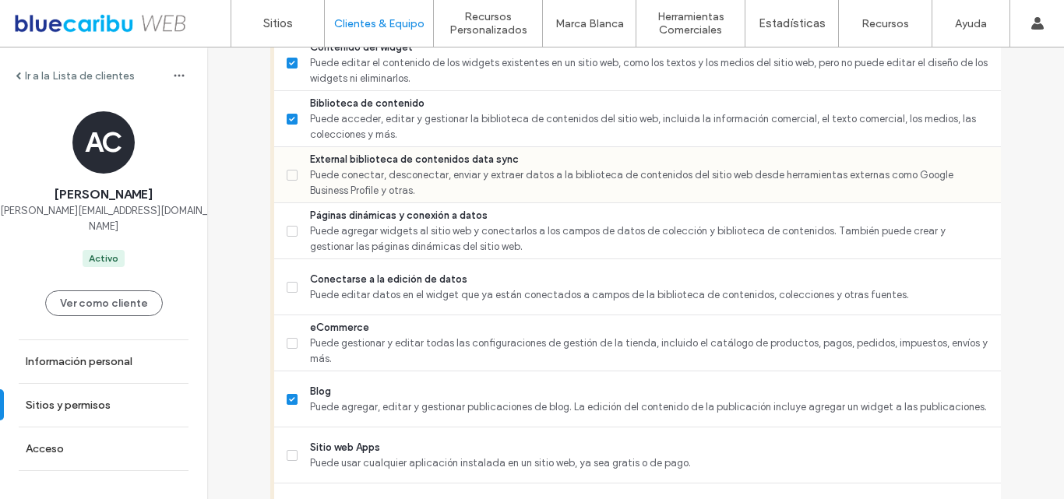
click at [289, 178] on icon at bounding box center [291, 175] width 5 height 5
drag, startPoint x: 295, startPoint y: 246, endPoint x: 282, endPoint y: 276, distance: 32.1
click at [295, 248] on label "Páginas dinámicas y conexión a datos Puede agregar widgets al sitio web y conec…" at bounding box center [638, 231] width 702 height 47
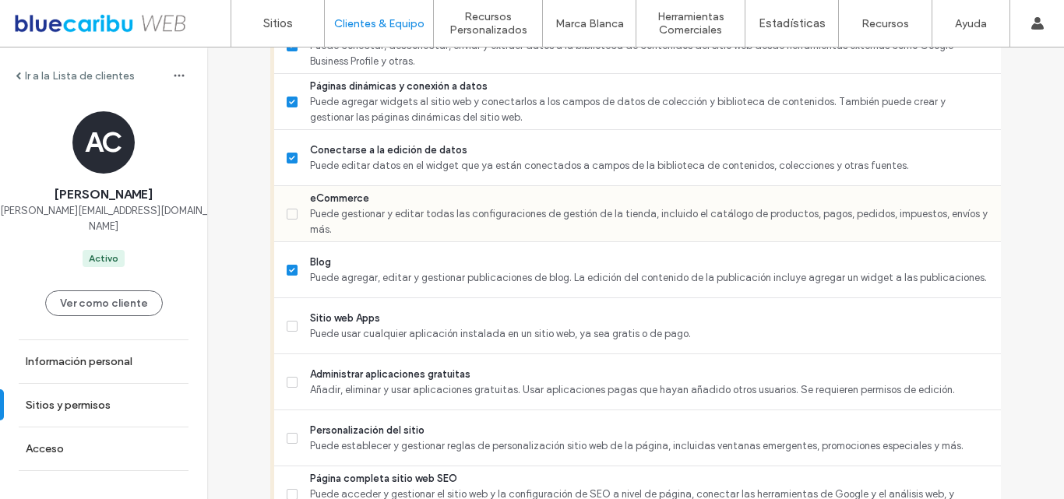
click at [279, 210] on div "eCommerce Puede gestionar y editar todas las configuraciones de gestión de la t…" at bounding box center [637, 214] width 727 height 56
drag, startPoint x: 286, startPoint y: 221, endPoint x: 292, endPoint y: 287, distance: 65.7
click at [287, 224] on label "eCommerce Puede gestionar y editar todas las configuraciones de gestión de la t…" at bounding box center [638, 214] width 702 height 47
click at [287, 342] on label "Sitio web Apps Puede usar cualquier aplicación instalada en un sitio web, ya se…" at bounding box center [638, 326] width 702 height 31
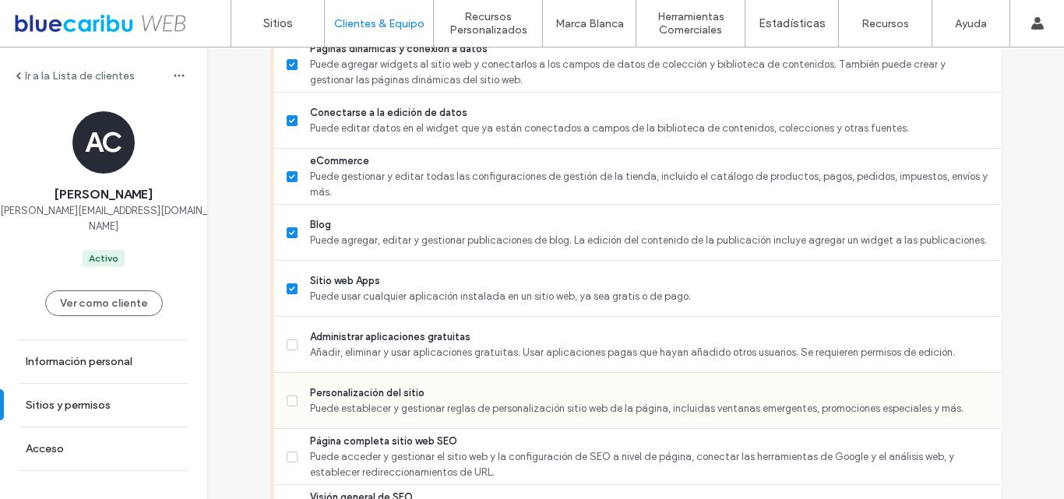
scroll to position [1067, 0]
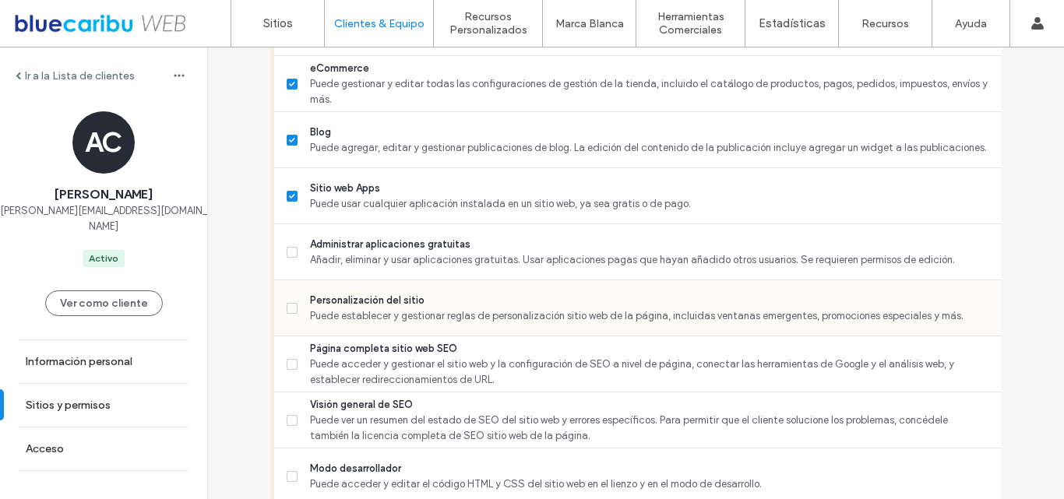
drag, startPoint x: 291, startPoint y: 256, endPoint x: 279, endPoint y: 296, distance: 41.4
click at [288, 257] on label "Administrar aplicaciones gratuitas Añadir, eliminar y usar aplicaciones gratuit…" at bounding box center [638, 252] width 702 height 31
drag, startPoint x: 284, startPoint y: 326, endPoint x: 284, endPoint y: 336, distance: 9.3
click at [287, 324] on label "Personalización del sitio Puede establecer y gestionar reglas de personalizació…" at bounding box center [638, 308] width 702 height 31
click at [289, 367] on icon at bounding box center [292, 364] width 6 height 5
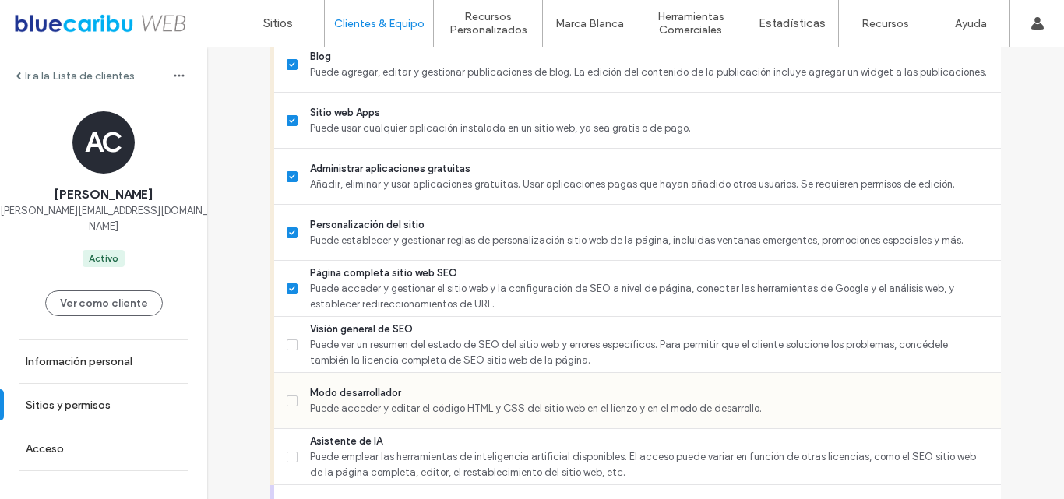
scroll to position [1198, 0]
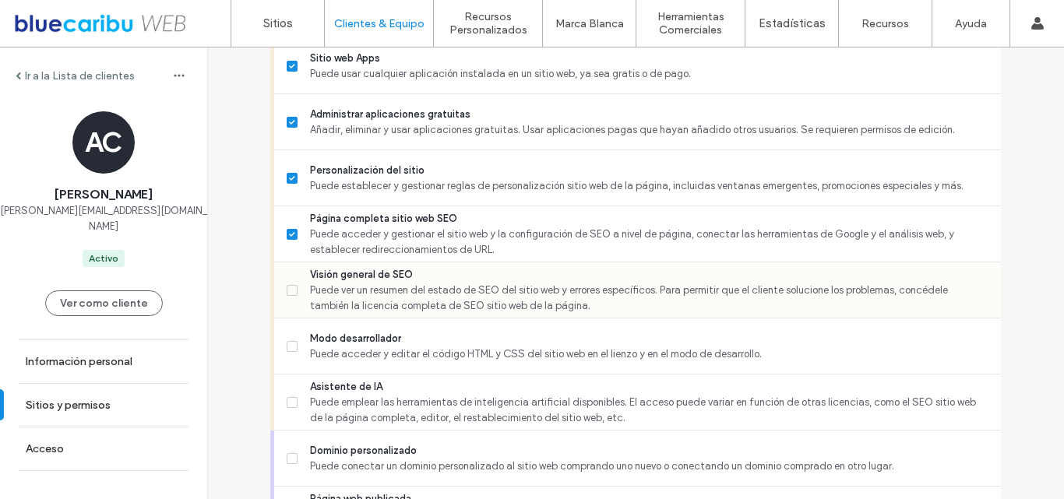
drag, startPoint x: 291, startPoint y: 310, endPoint x: 294, endPoint y: 347, distance: 36.7
click at [291, 310] on label "Visión general de SEO Puede ver un resumen del estado de SEO del sitio web y er…" at bounding box center [638, 290] width 702 height 47
click at [289, 352] on span at bounding box center [292, 346] width 11 height 11
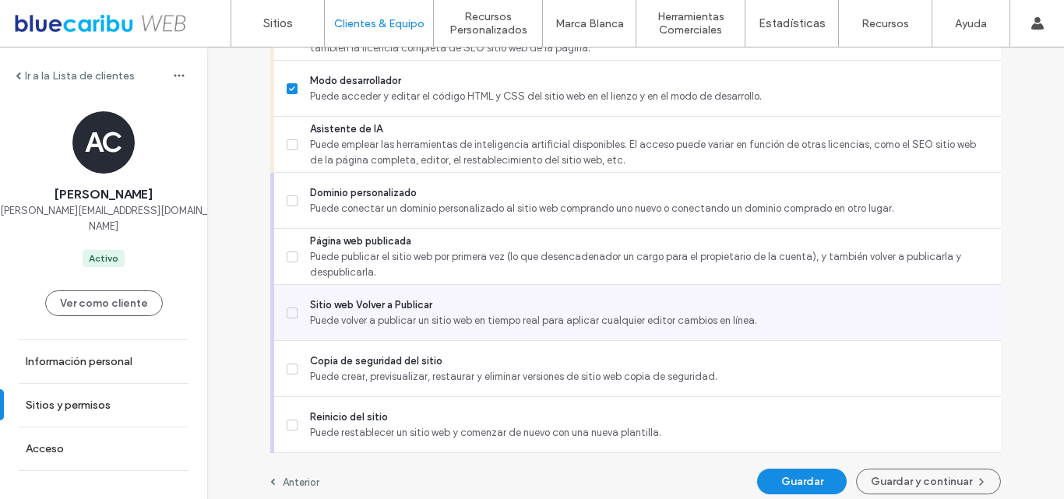
scroll to position [1457, 0]
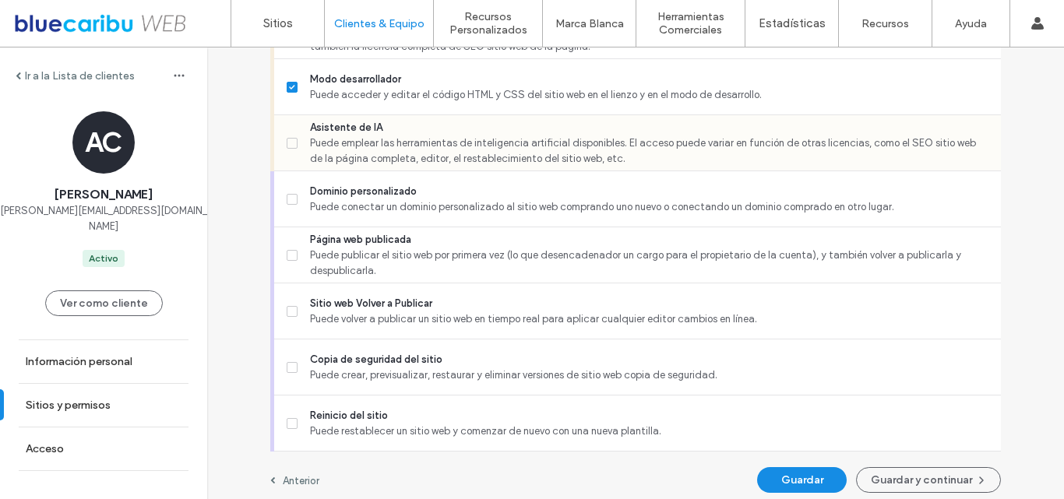
click at [279, 159] on div "Asistente de IA Puede emplear las herramientas de inteligencia artificial dispo…" at bounding box center [637, 143] width 727 height 56
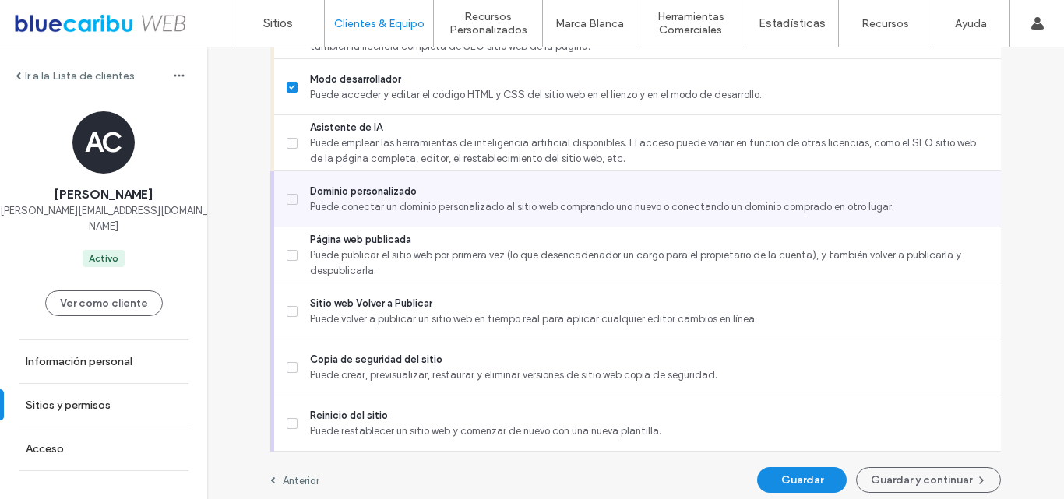
drag, startPoint x: 290, startPoint y: 217, endPoint x: 282, endPoint y: 238, distance: 23.2
click at [287, 215] on label "Dominio personalizado Puede conectar un dominio personalizado al sitio web comp…" at bounding box center [638, 199] width 702 height 31
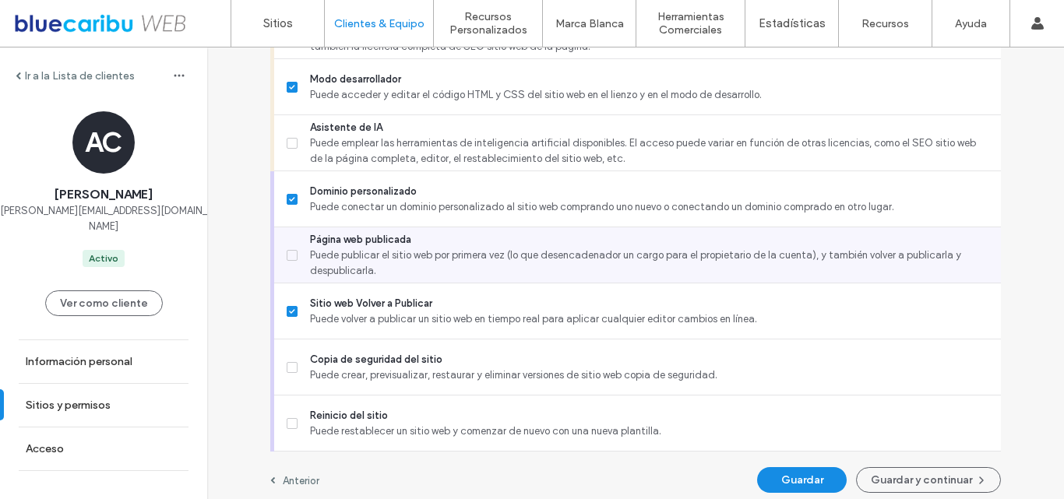
drag, startPoint x: 282, startPoint y: 274, endPoint x: 282, endPoint y: 286, distance: 11.7
click at [287, 277] on label "Página web publicada Puede publicar el sitio web por primera vez (lo que desenc…" at bounding box center [638, 255] width 702 height 47
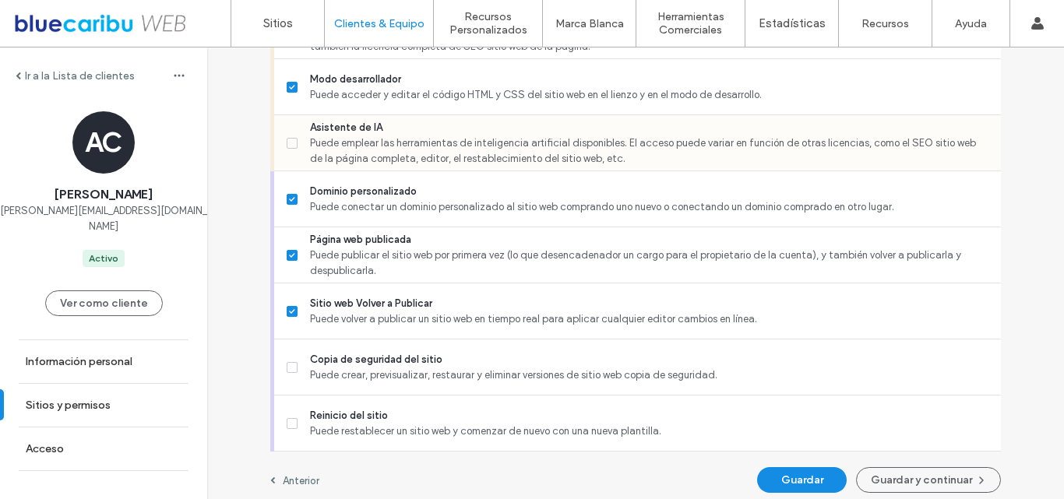
click at [289, 146] on icon at bounding box center [292, 143] width 6 height 5
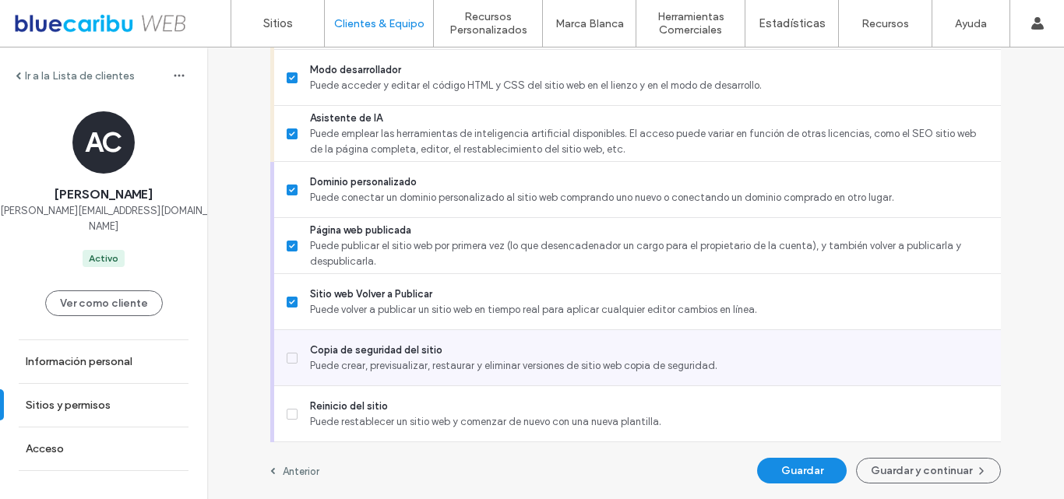
scroll to position [1480, 0]
click at [290, 365] on label "Copia de seguridad del sitio Puede crear, previsualizar, restaurar y eliminar v…" at bounding box center [638, 358] width 702 height 31
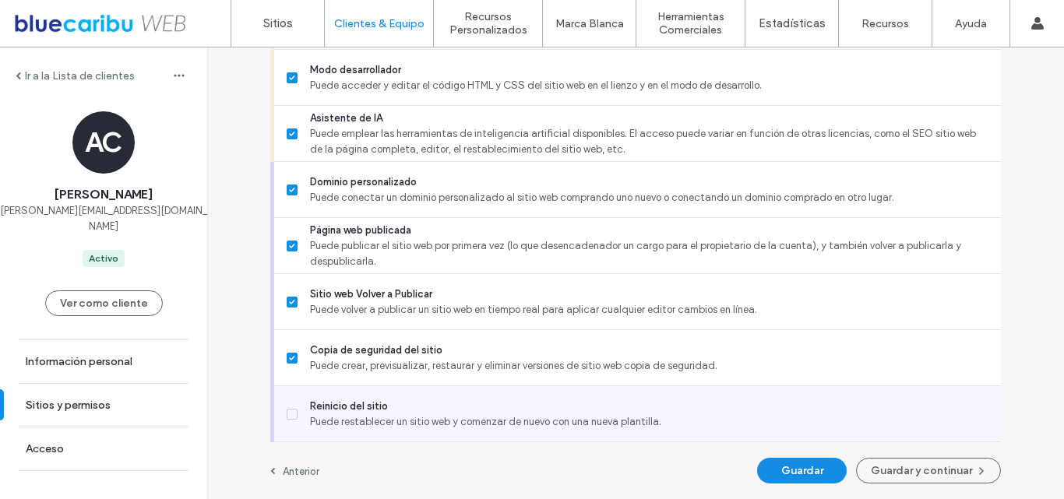
click at [289, 412] on icon at bounding box center [292, 414] width 6 height 5
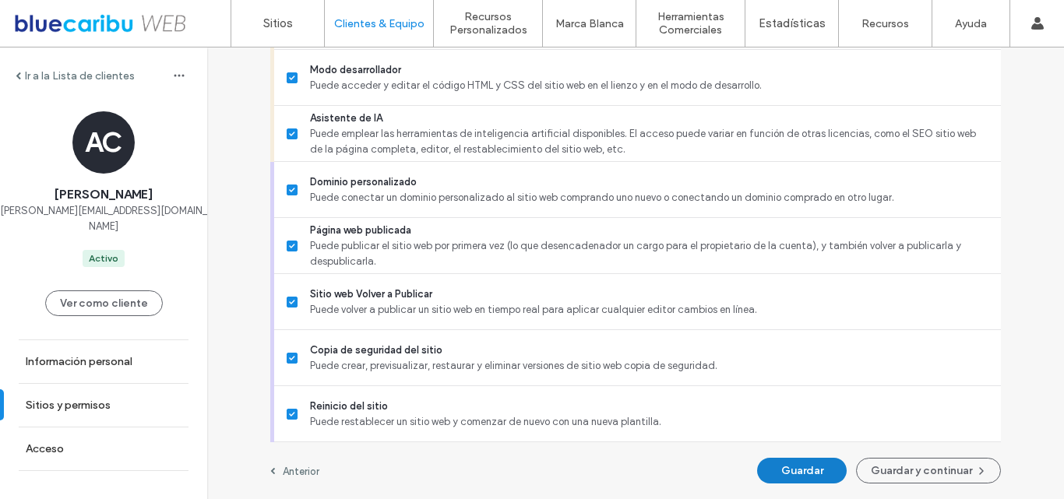
drag, startPoint x: 796, startPoint y: 479, endPoint x: 835, endPoint y: 456, distance: 45.4
click at [798, 477] on button "Guardar" at bounding box center [802, 471] width 90 height 26
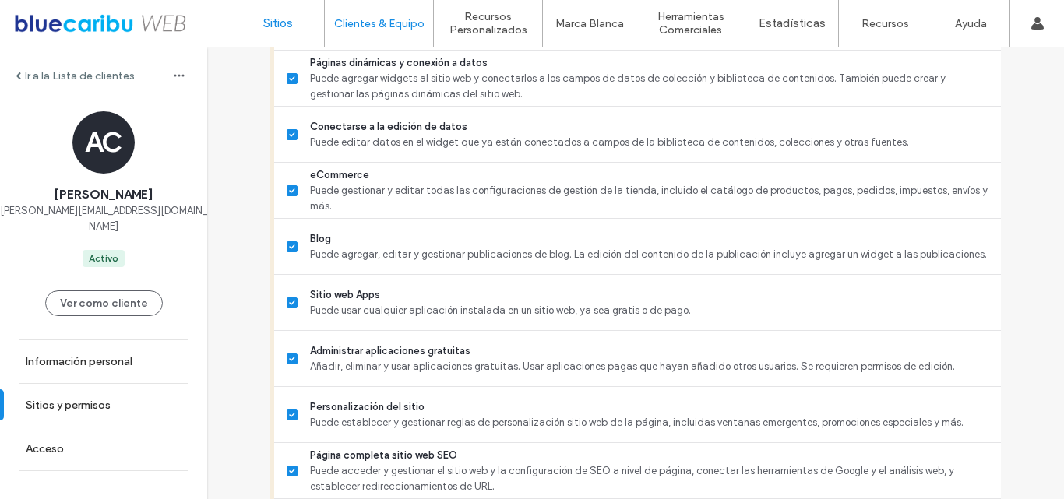
scroll to position [571, 0]
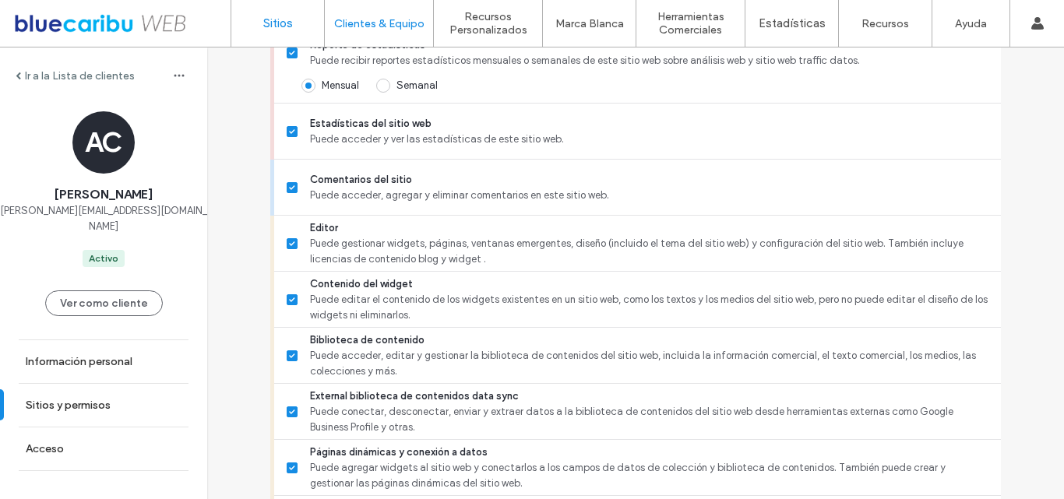
click at [273, 25] on label "Sitios" at bounding box center [278, 23] width 30 height 14
